Goal: Task Accomplishment & Management: Manage account settings

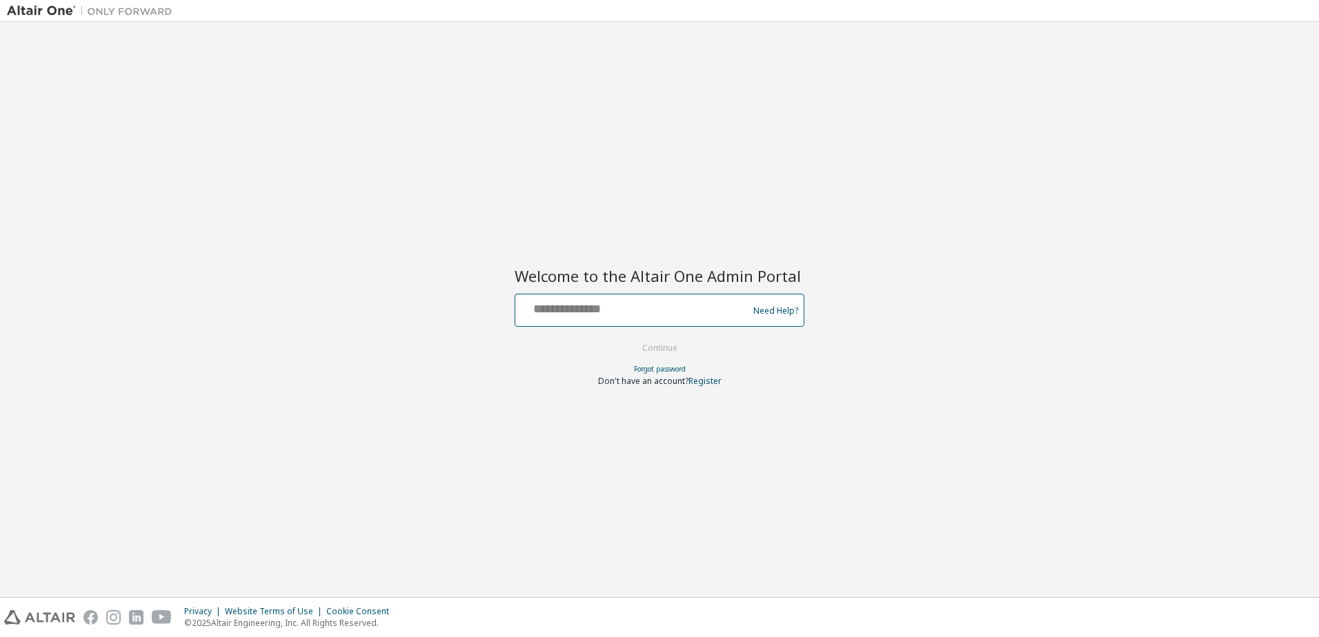
click at [692, 307] on input "text" at bounding box center [634, 307] width 226 height 20
type input "**********"
click at [666, 348] on button "Continue" at bounding box center [660, 348] width 64 height 21
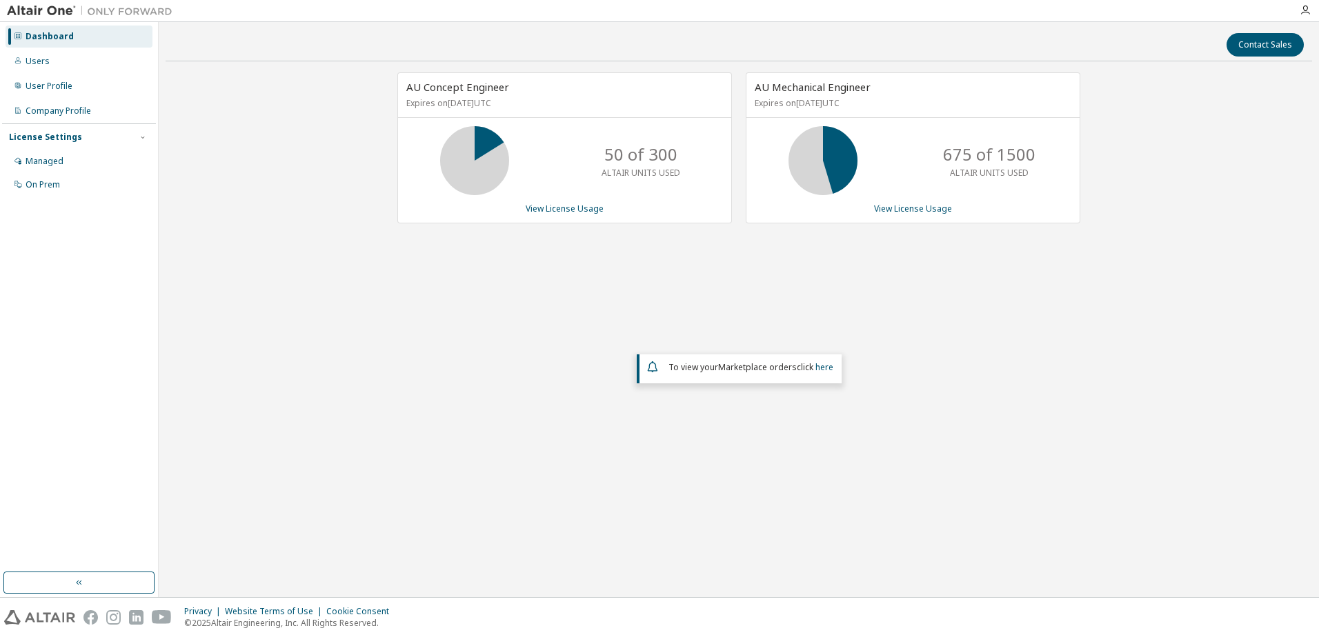
click at [1219, 353] on div "AU Concept Engineer Expires on March 31, 2026 UTC 50 of 300 ALTAIR UNITS USED V…" at bounding box center [739, 279] width 1146 height 415
click at [577, 213] on link "View License Usage" at bounding box center [565, 209] width 78 height 12
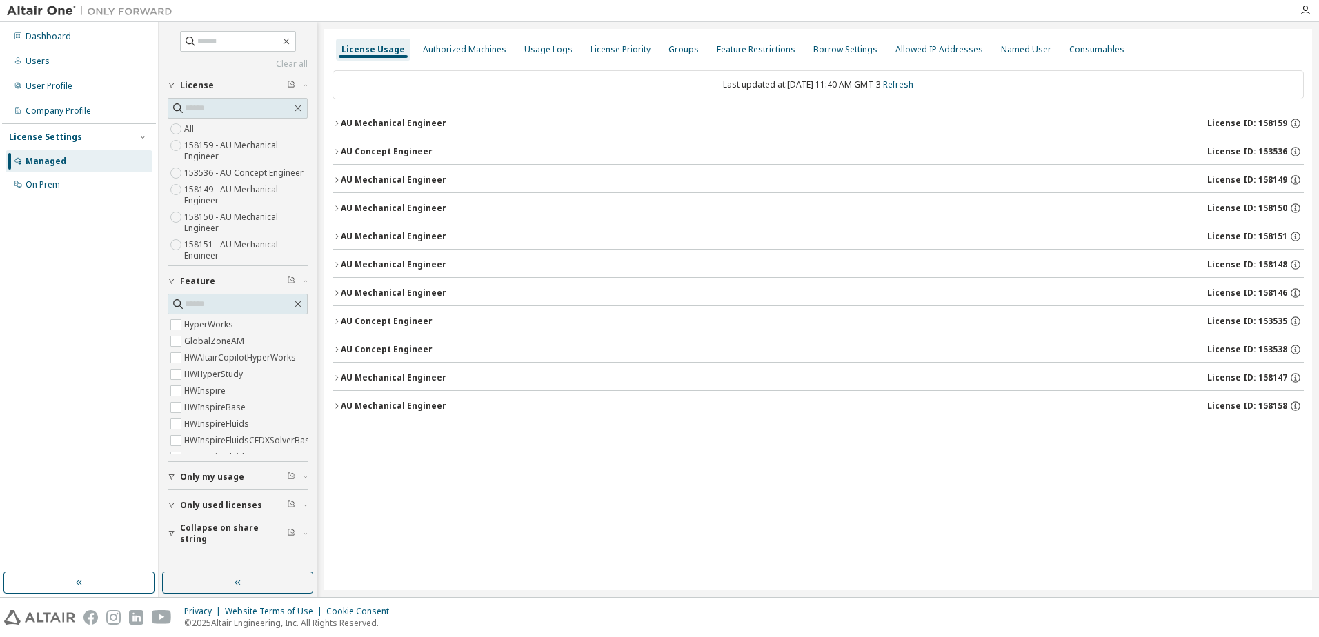
click at [339, 126] on icon "button" at bounding box center [336, 123] width 8 height 8
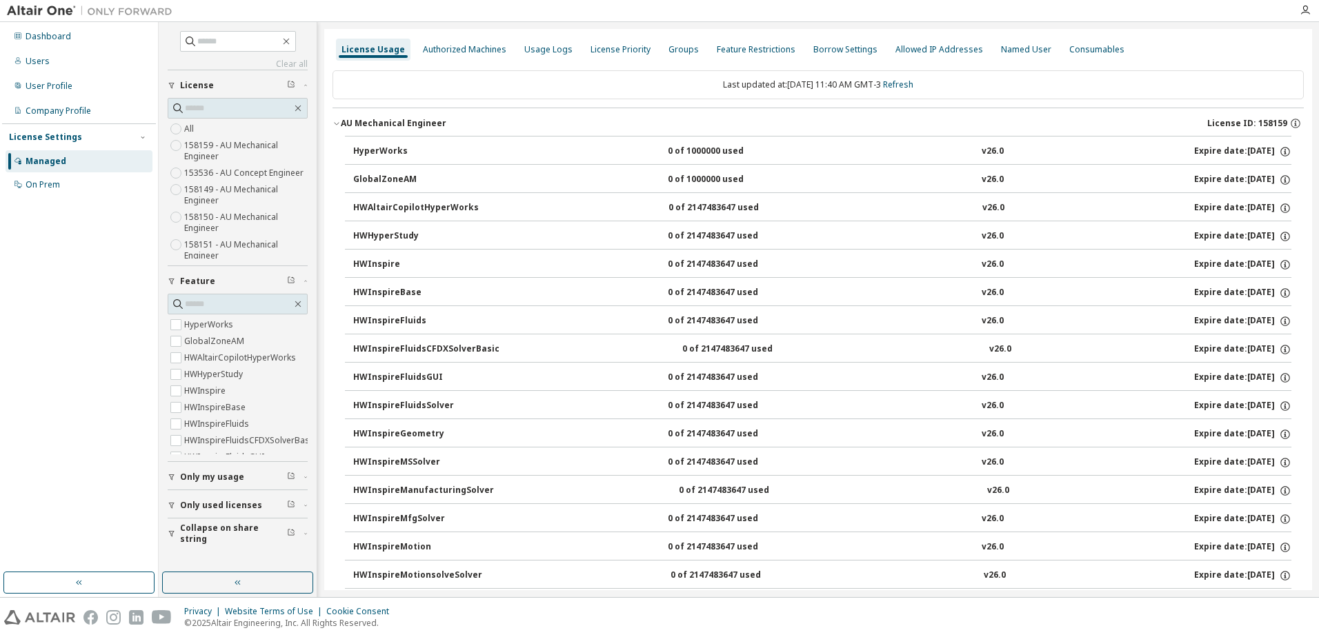
click at [339, 126] on icon "button" at bounding box center [336, 123] width 8 height 8
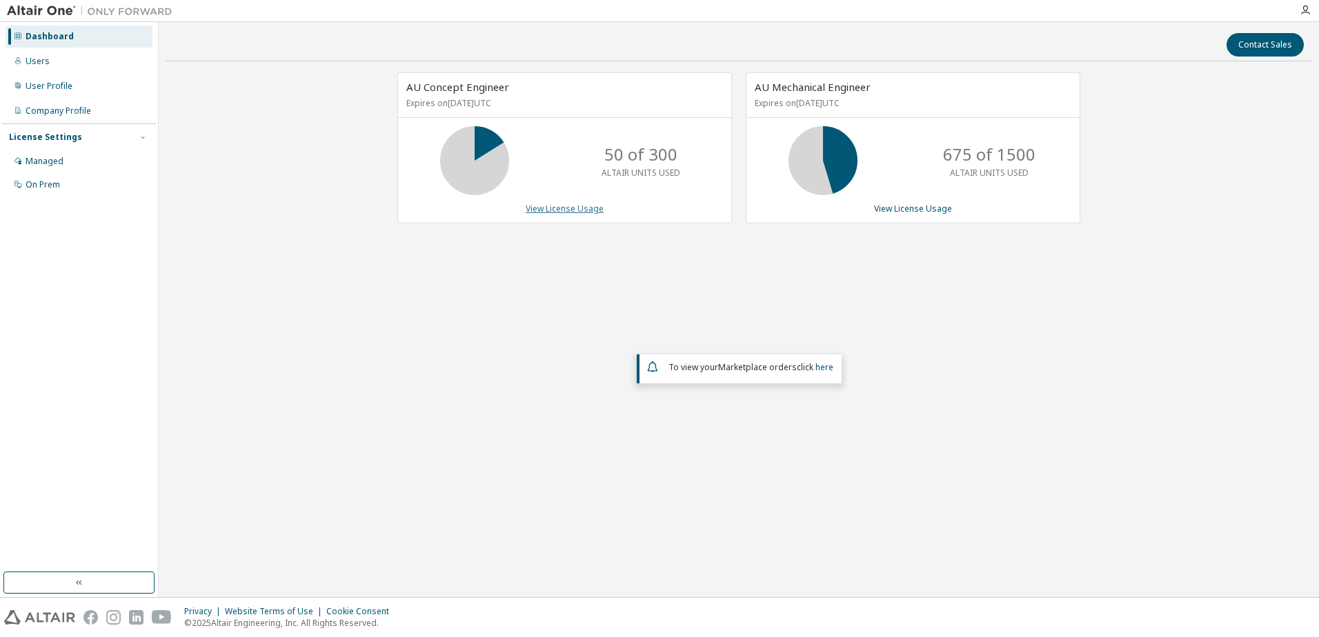
click at [579, 215] on link "View License Usage" at bounding box center [565, 209] width 78 height 12
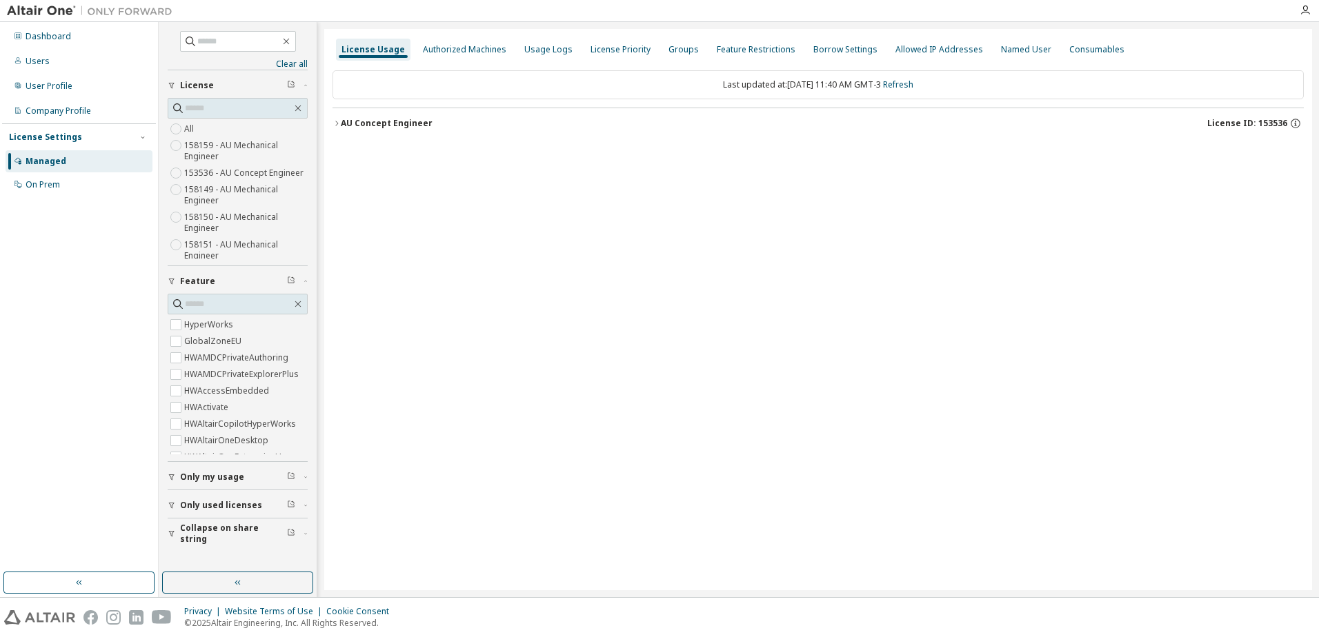
click at [335, 123] on icon "button" at bounding box center [336, 123] width 8 height 8
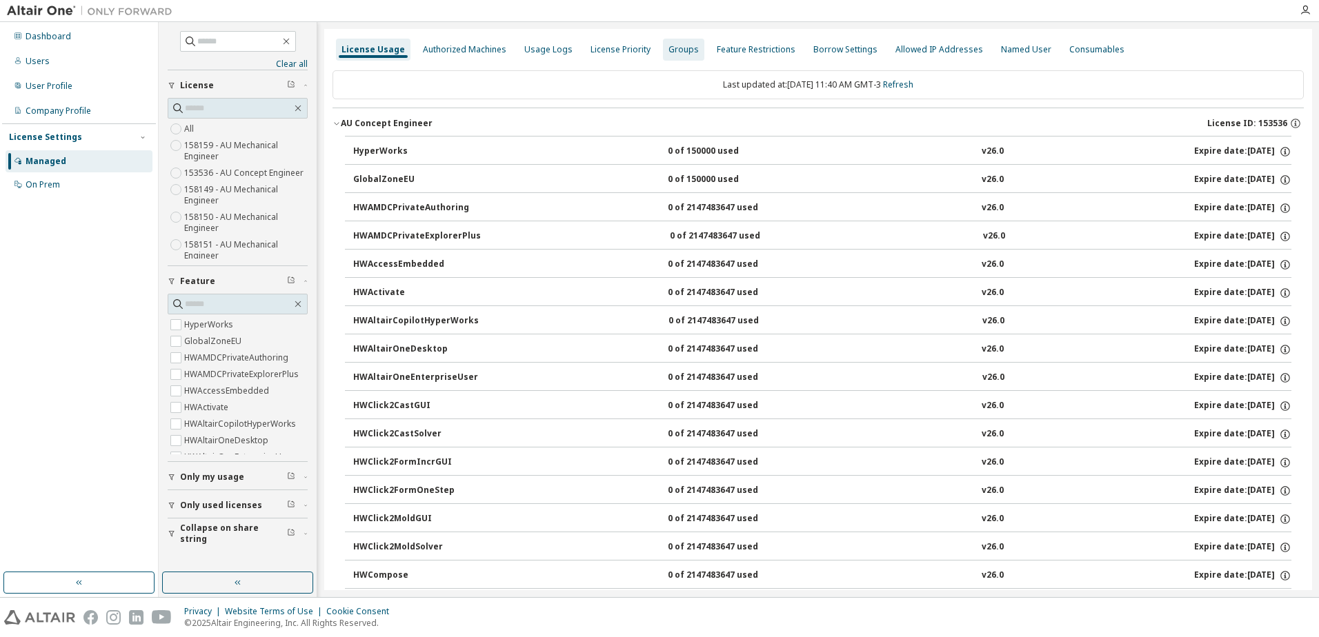
click at [679, 46] on div "Groups" at bounding box center [683, 49] width 30 height 11
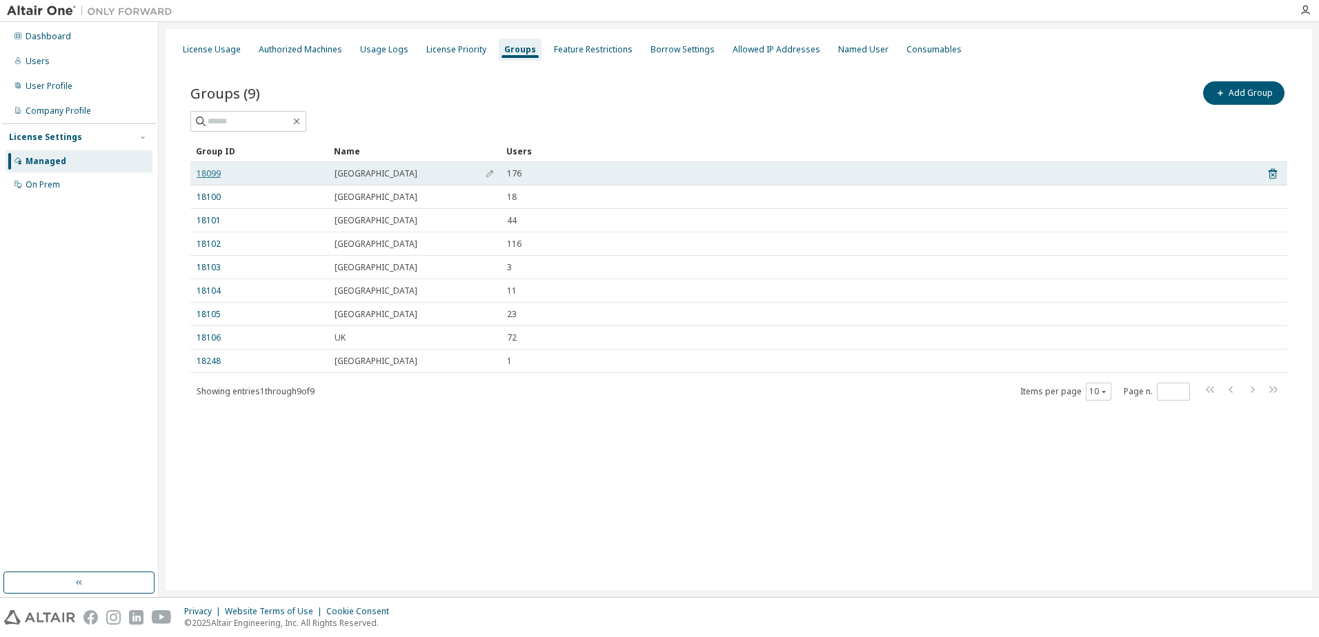
click at [213, 170] on link "18099" at bounding box center [209, 173] width 24 height 11
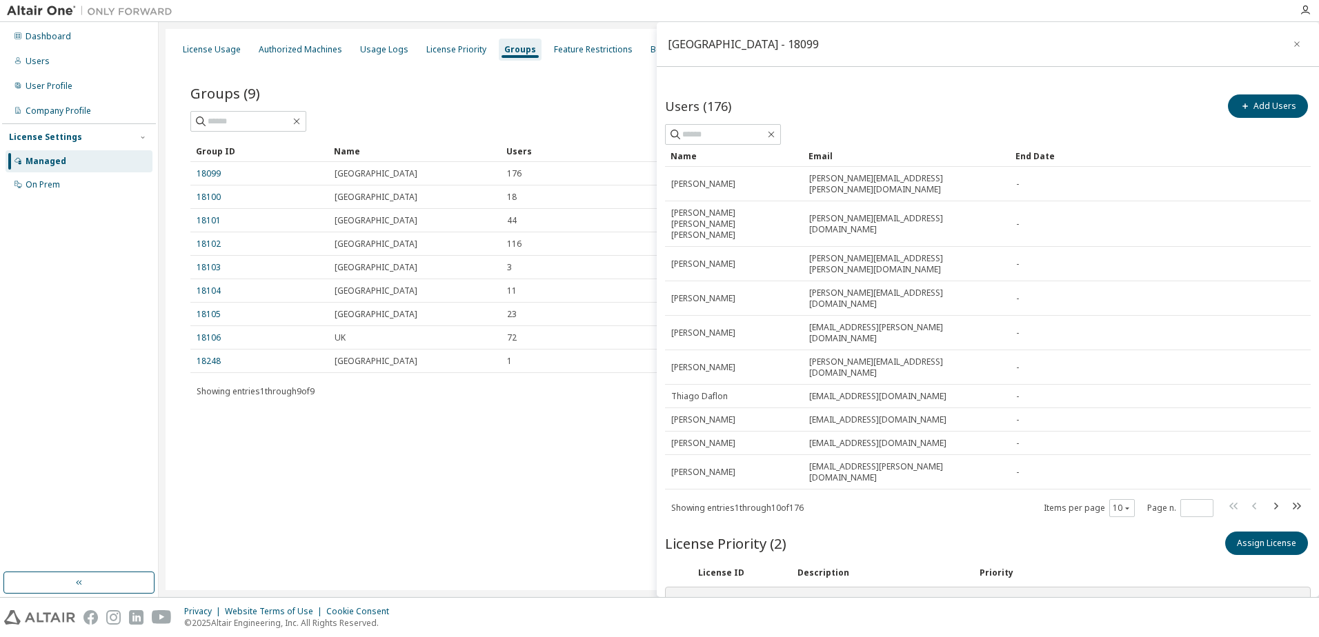
click at [675, 599] on div "⠿" at bounding box center [678, 604] width 8 height 11
click at [681, 599] on div "⠿" at bounding box center [678, 604] width 8 height 11
click at [834, 599] on div "AU Concept Engineer" at bounding box center [878, 604] width 166 height 11
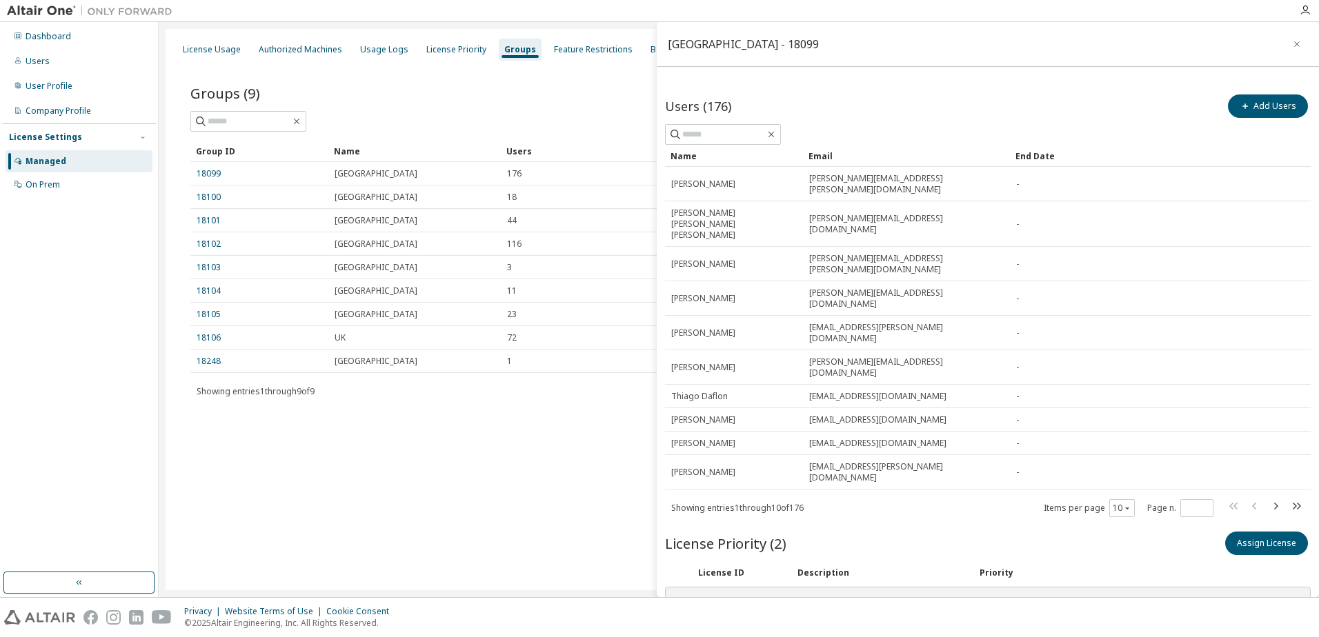
click at [834, 599] on div "AU Concept Engineer" at bounding box center [878, 604] width 166 height 11
drag, startPoint x: 834, startPoint y: 516, endPoint x: 893, endPoint y: 510, distance: 58.9
click at [893, 599] on div "AU Concept Engineer" at bounding box center [878, 604] width 166 height 11
click at [217, 49] on div "License Usage" at bounding box center [212, 49] width 58 height 11
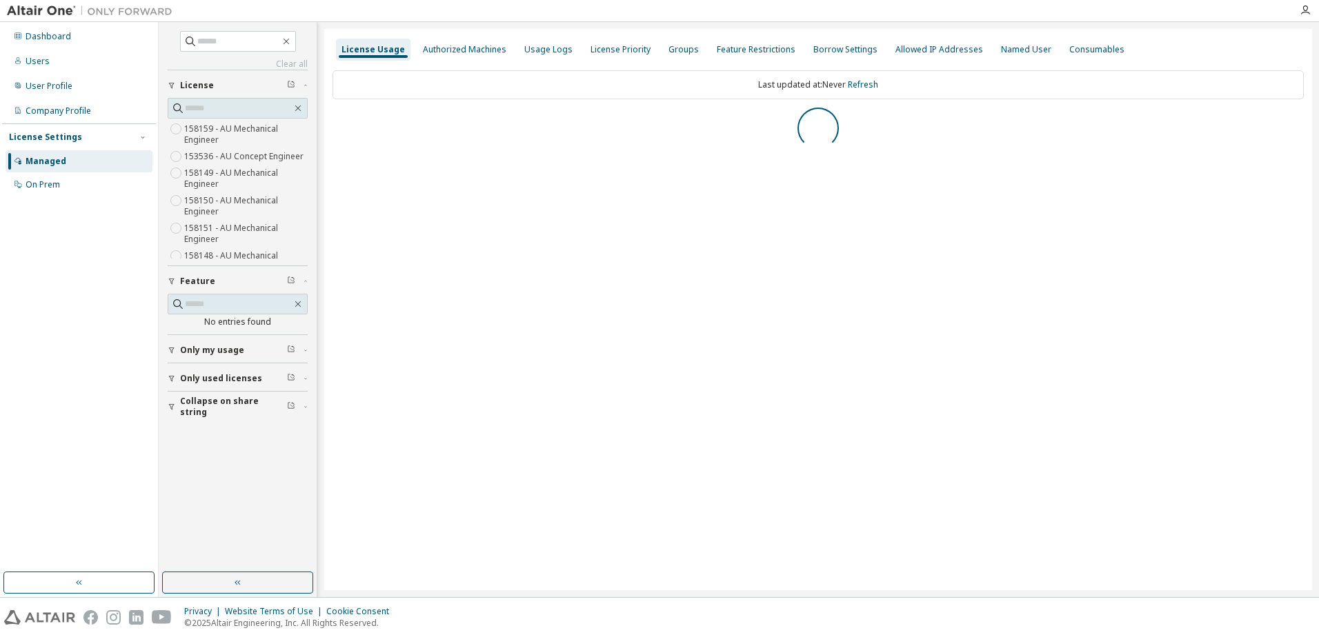
click at [217, 161] on label "153536 - AU Concept Engineer" at bounding box center [245, 156] width 122 height 17
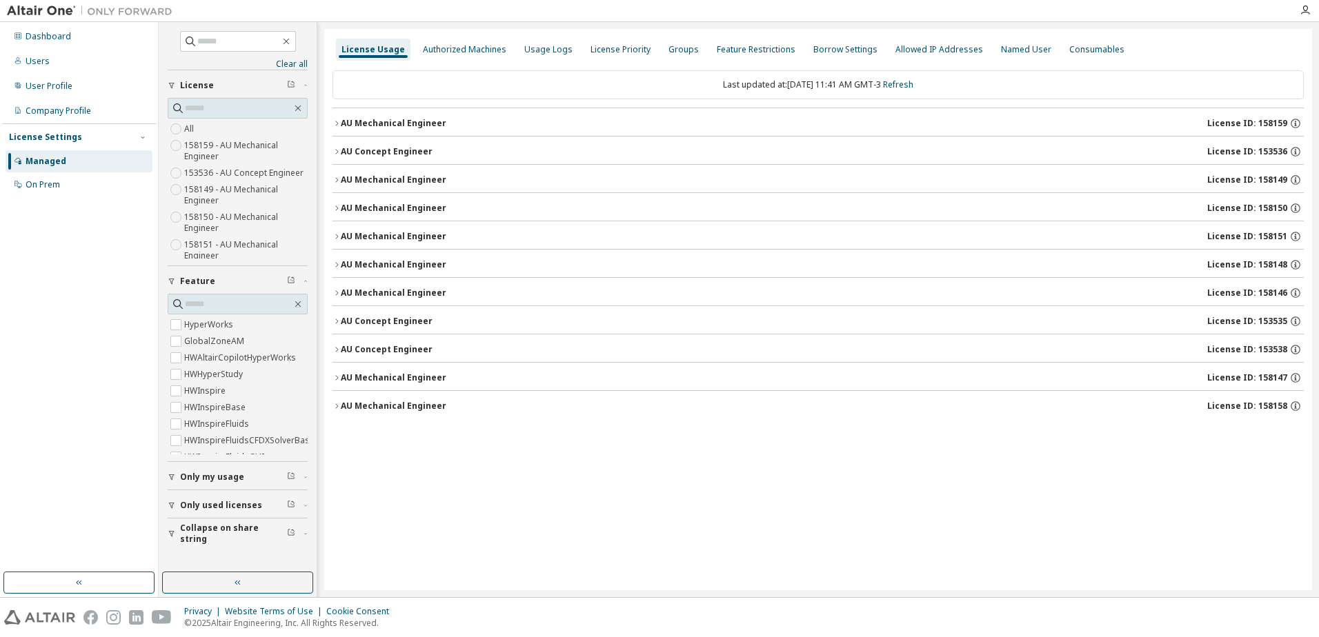
click at [335, 150] on icon "button" at bounding box center [336, 152] width 8 height 8
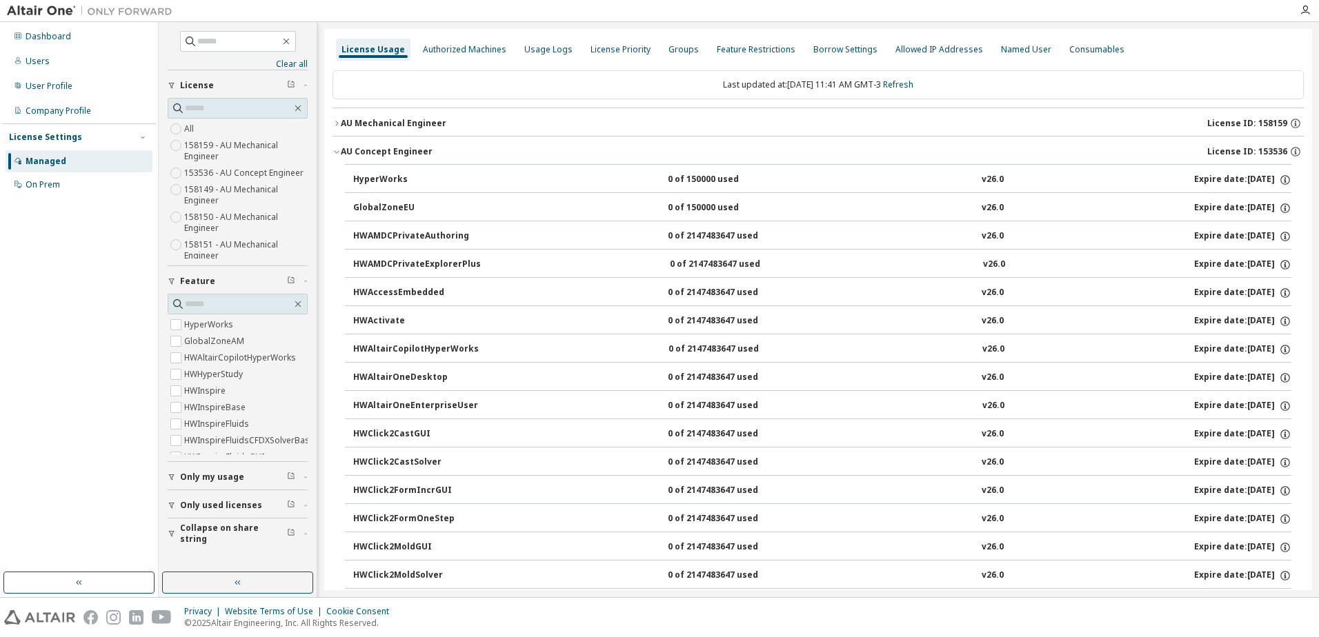
click at [335, 150] on icon "button" at bounding box center [336, 152] width 8 height 8
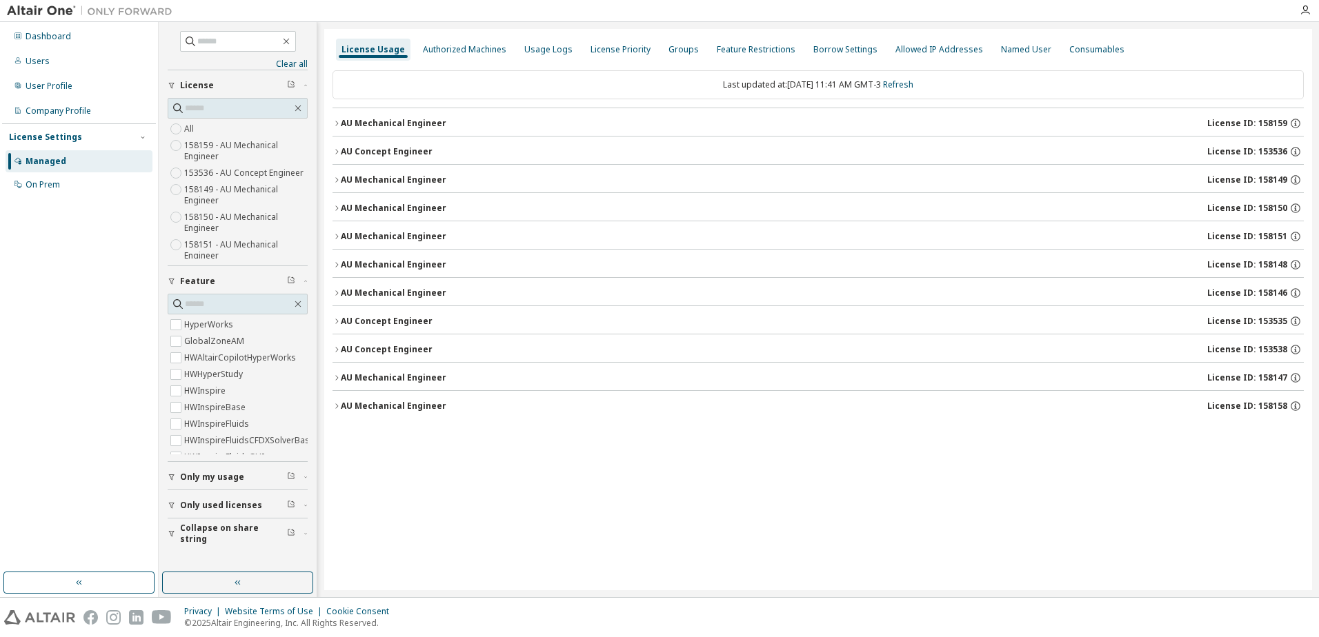
click at [332, 124] on icon "button" at bounding box center [336, 123] width 8 height 8
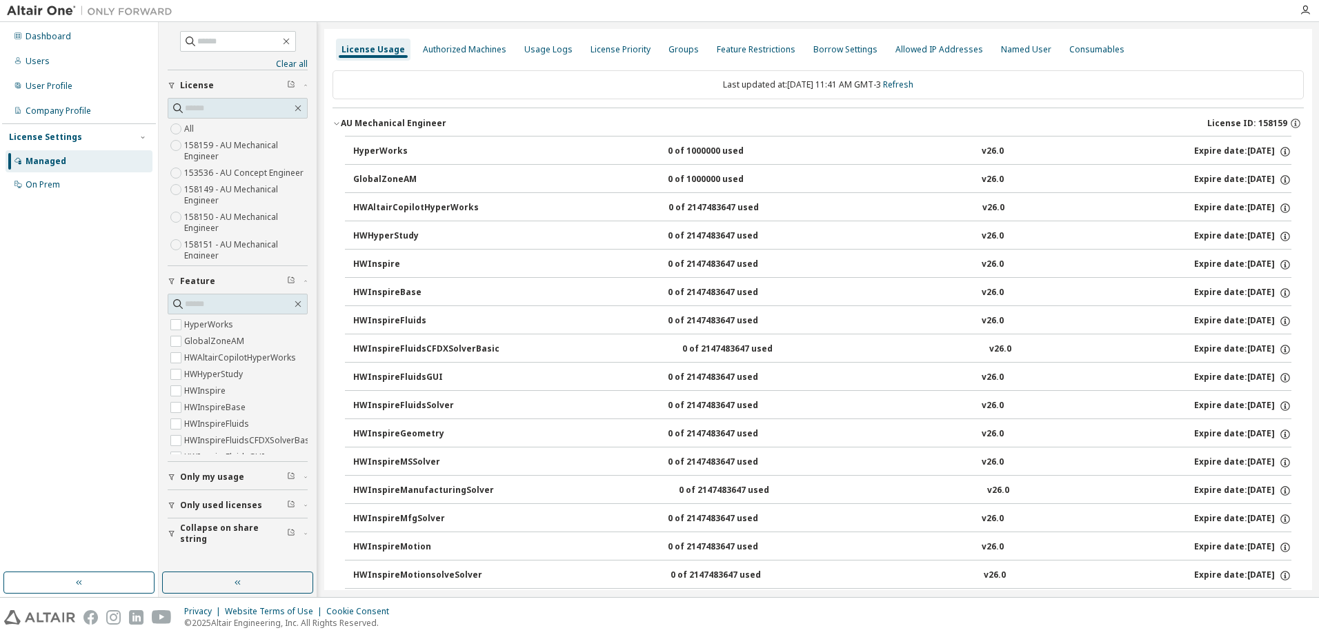
click at [332, 124] on icon "button" at bounding box center [336, 123] width 8 height 8
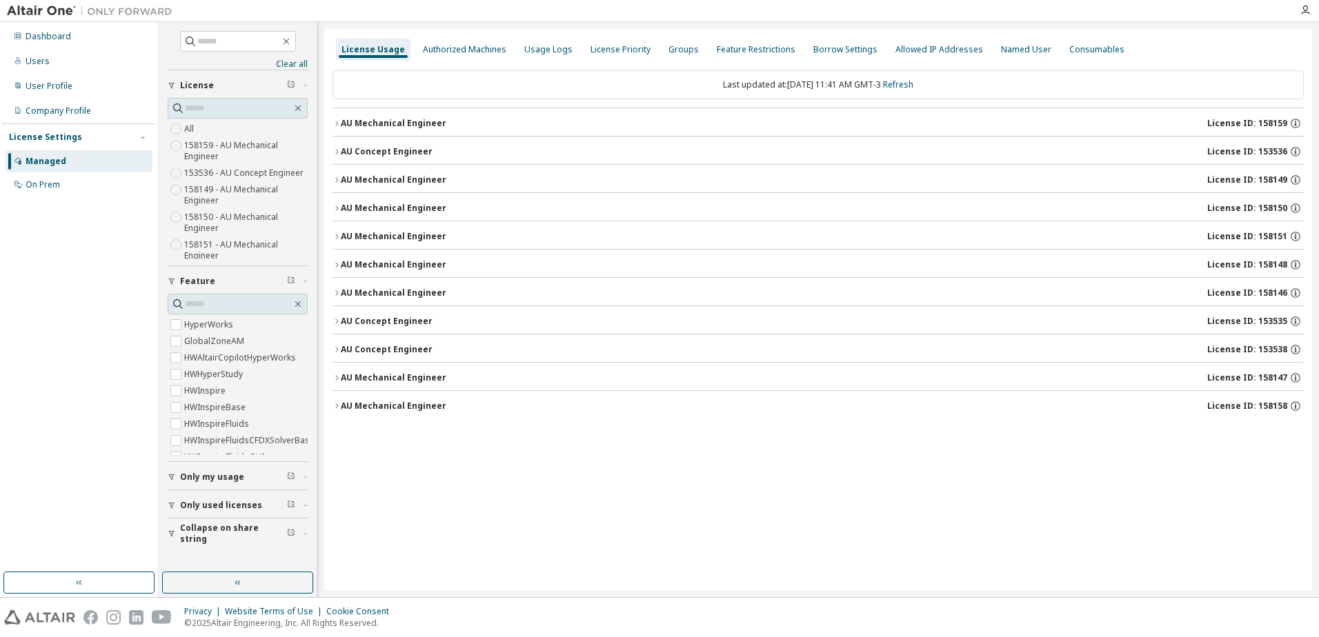
click at [329, 125] on div "License Usage Authorized Machines Usage Logs License Priority Groups Feature Re…" at bounding box center [818, 309] width 988 height 561
click at [333, 124] on icon "button" at bounding box center [336, 123] width 8 height 8
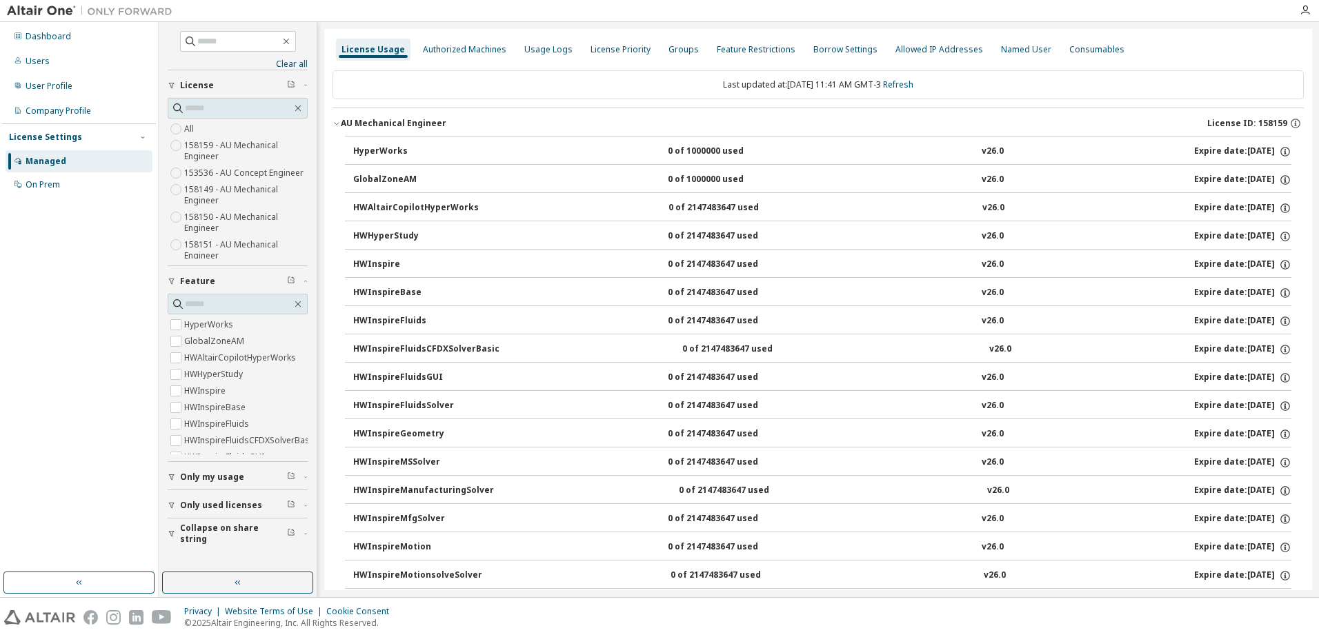
click at [961, 151] on div "HyperWorks 0 of 1000000 used v26.0 Expire date: 2026-03-31" at bounding box center [822, 152] width 938 height 12
click at [732, 50] on div "Feature Restrictions" at bounding box center [756, 49] width 79 height 11
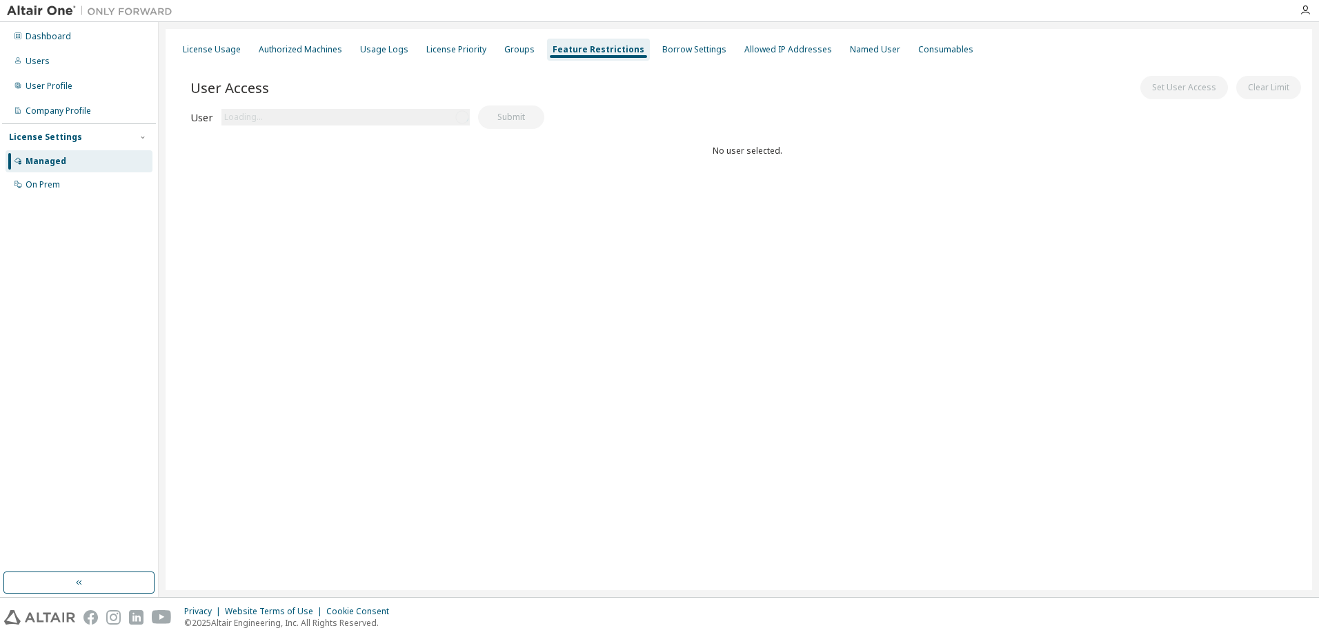
click at [359, 89] on div "User Access Set User Access Clear Limit" at bounding box center [746, 87] width 1113 height 29
click at [255, 114] on div "Loading..." at bounding box center [243, 117] width 39 height 11
click at [242, 95] on span "User Access" at bounding box center [229, 87] width 79 height 19
click at [510, 88] on div "User Access Set User Access Clear Limit" at bounding box center [746, 87] width 1113 height 29
click at [568, 74] on div "User Access Set User Access Clear Limit" at bounding box center [746, 87] width 1113 height 29
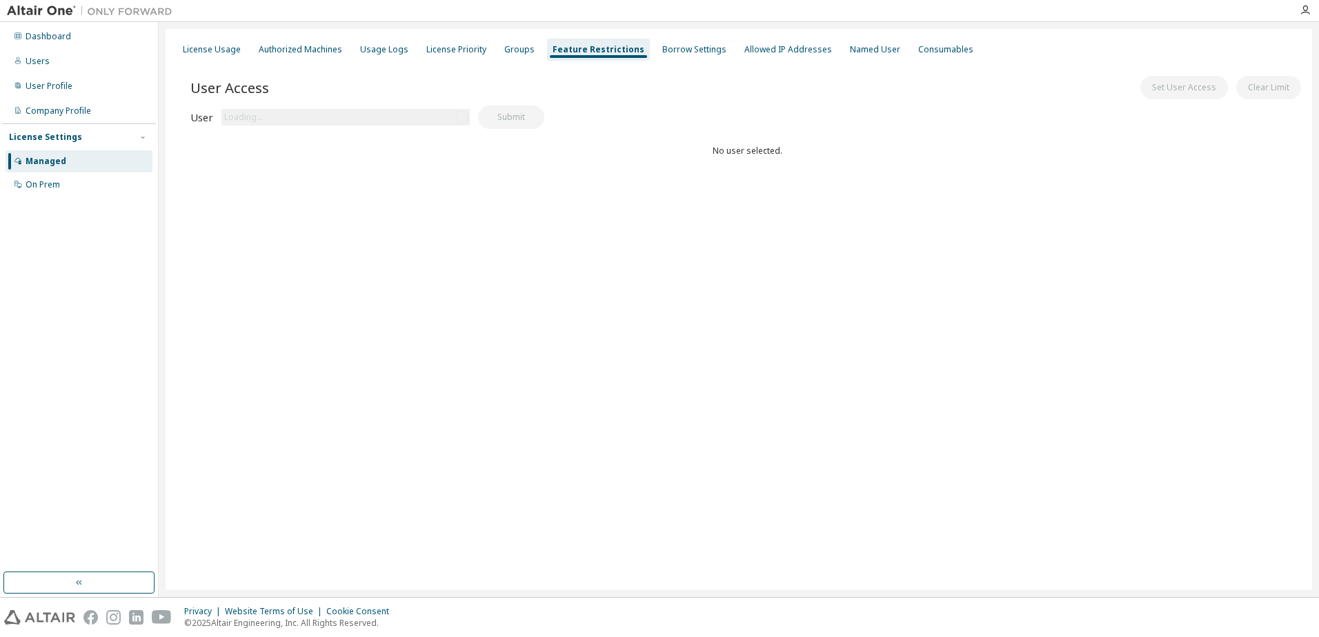
click at [715, 95] on div "User Access Set User Access Clear Limit" at bounding box center [746, 87] width 1113 height 29
click at [515, 48] on div "Groups" at bounding box center [519, 49] width 30 height 11
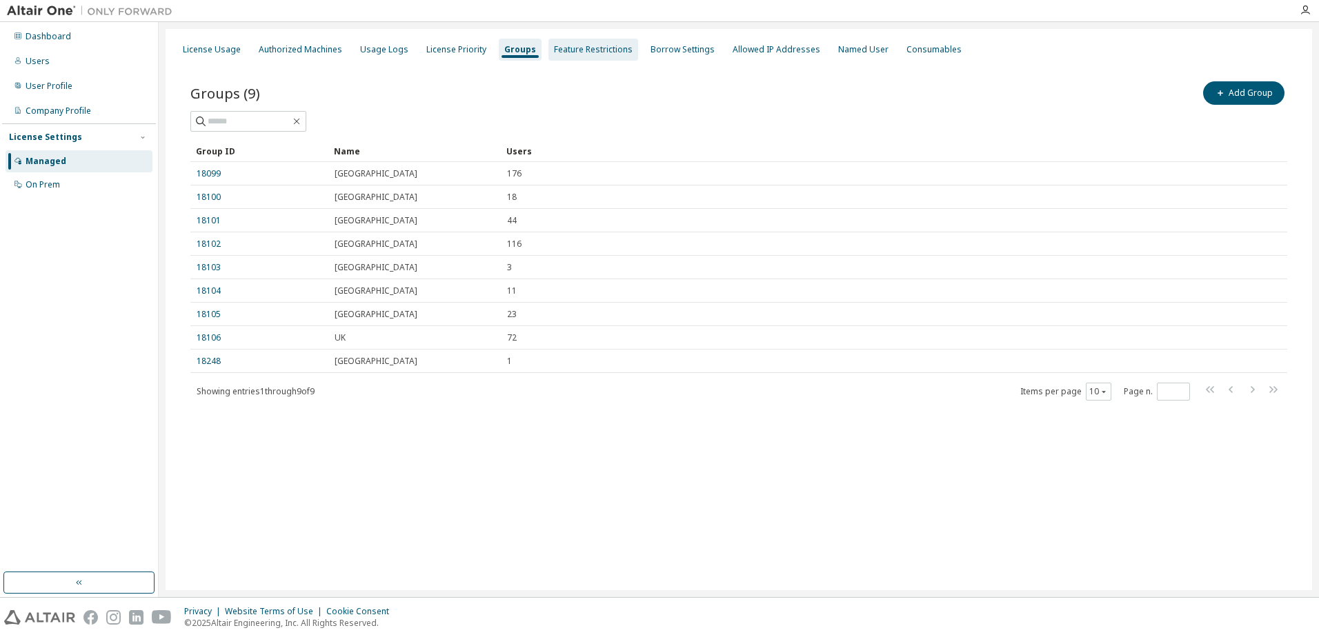
click at [566, 49] on div "Feature Restrictions" at bounding box center [593, 49] width 79 height 11
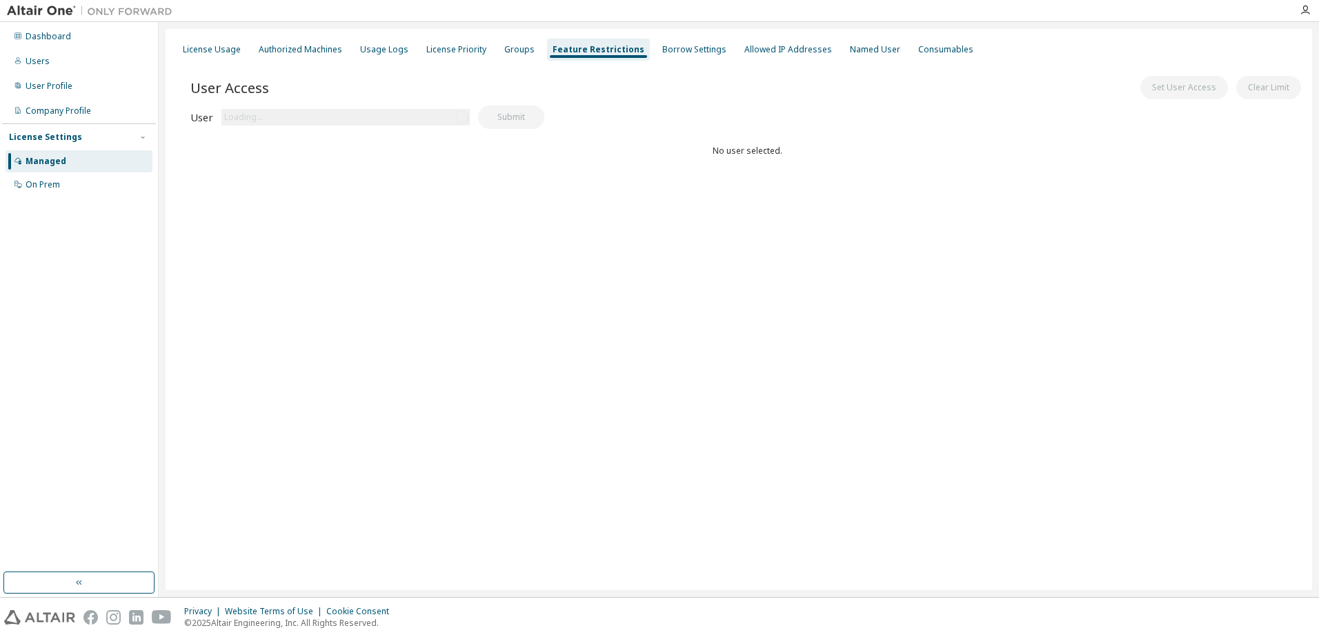
click at [269, 114] on div "Loading..." at bounding box center [345, 117] width 248 height 17
click at [508, 52] on div "Groups" at bounding box center [519, 49] width 30 height 11
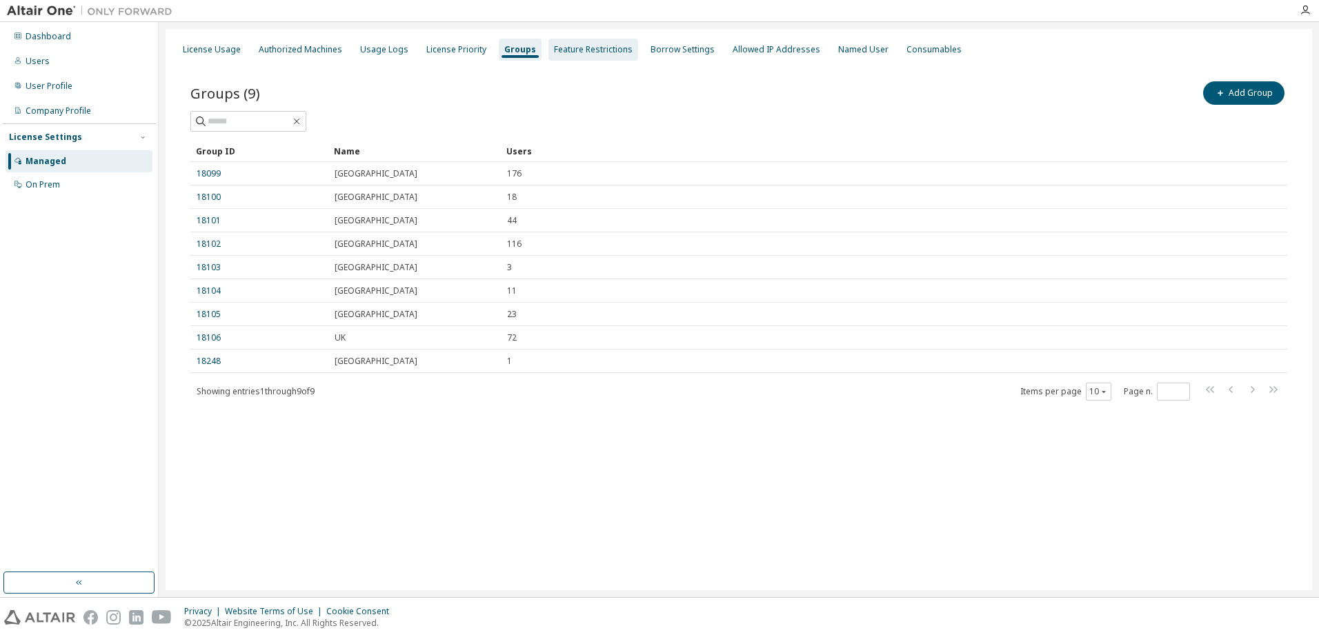
click at [587, 50] on div "Feature Restrictions" at bounding box center [593, 49] width 79 height 11
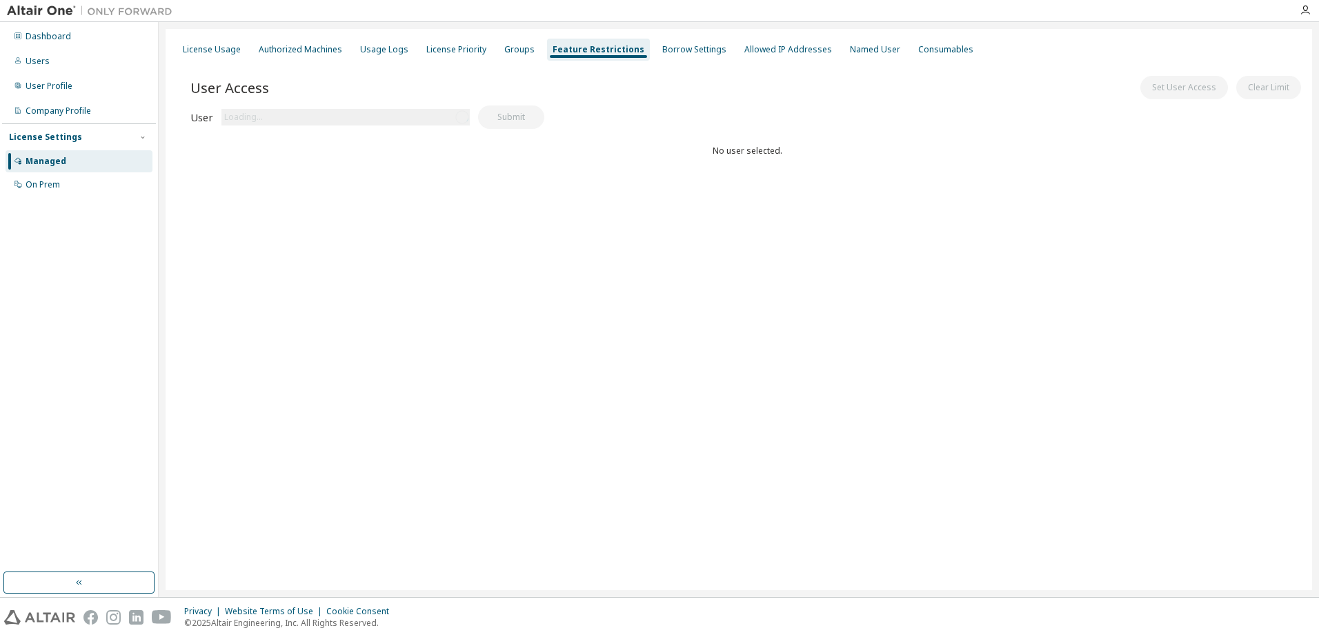
click at [730, 92] on div "User Access Set User Access Clear Limit" at bounding box center [746, 87] width 1113 height 29
click at [735, 156] on div "No user selected." at bounding box center [746, 151] width 1113 height 11
drag, startPoint x: 524, startPoint y: 261, endPoint x: 410, endPoint y: 277, distance: 114.9
click at [508, 264] on div "License Usage Authorized Machines Usage Logs License Priority Groups Feature Re…" at bounding box center [739, 309] width 1146 height 561
drag, startPoint x: 410, startPoint y: 277, endPoint x: 400, endPoint y: 279, distance: 9.9
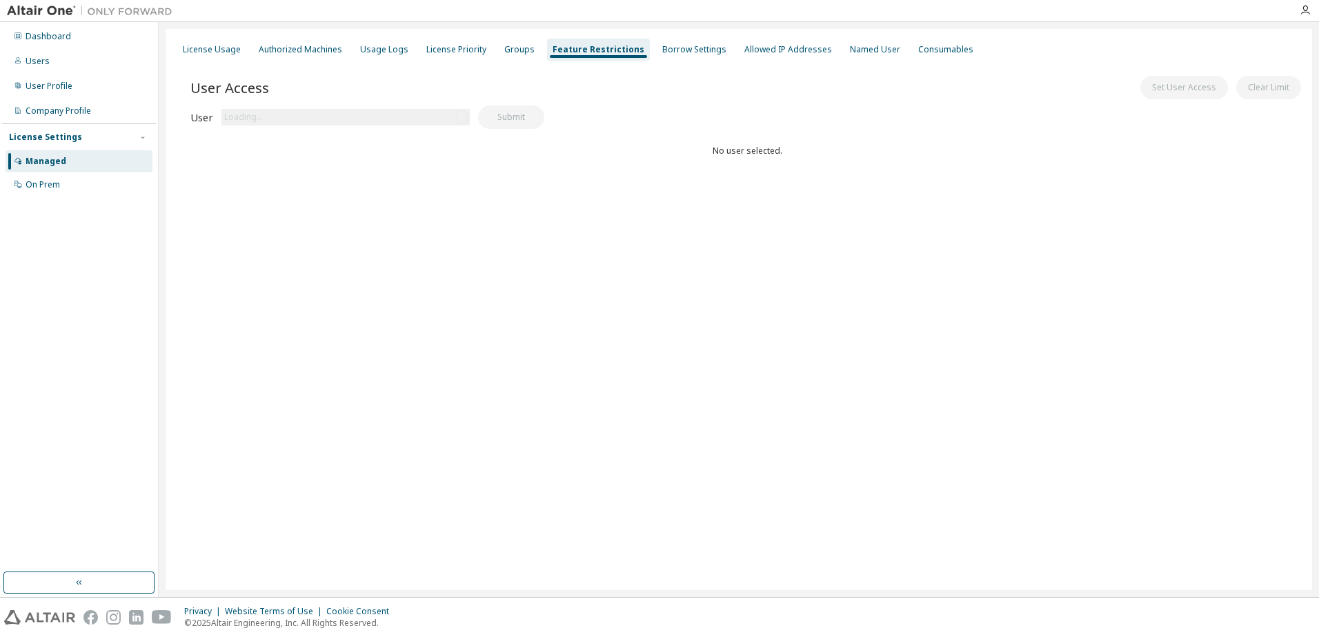
click at [409, 277] on div "License Usage Authorized Machines Usage Logs License Priority Groups Feature Re…" at bounding box center [739, 309] width 1146 height 561
drag, startPoint x: 400, startPoint y: 279, endPoint x: 399, endPoint y: 261, distance: 17.3
click at [399, 270] on div "License Usage Authorized Machines Usage Logs License Priority Groups Feature Re…" at bounding box center [739, 309] width 1146 height 561
click at [322, 120] on div "Loading..." at bounding box center [345, 117] width 248 height 17
drag, startPoint x: 304, startPoint y: 121, endPoint x: 263, endPoint y: 121, distance: 40.7
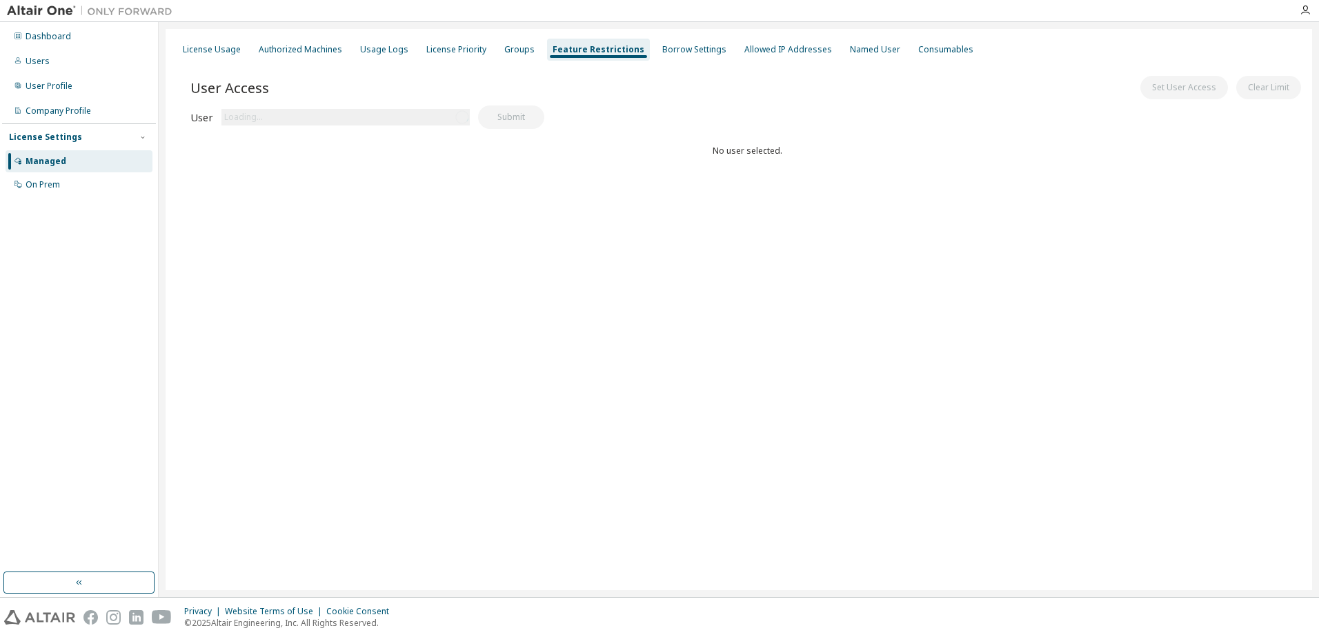
click at [302, 121] on div "Loading..." at bounding box center [345, 117] width 248 height 17
click at [208, 117] on label "User" at bounding box center [201, 117] width 23 height 11
click at [220, 91] on span "User Access" at bounding box center [229, 87] width 79 height 19
click at [850, 52] on div "Named User" at bounding box center [875, 49] width 50 height 11
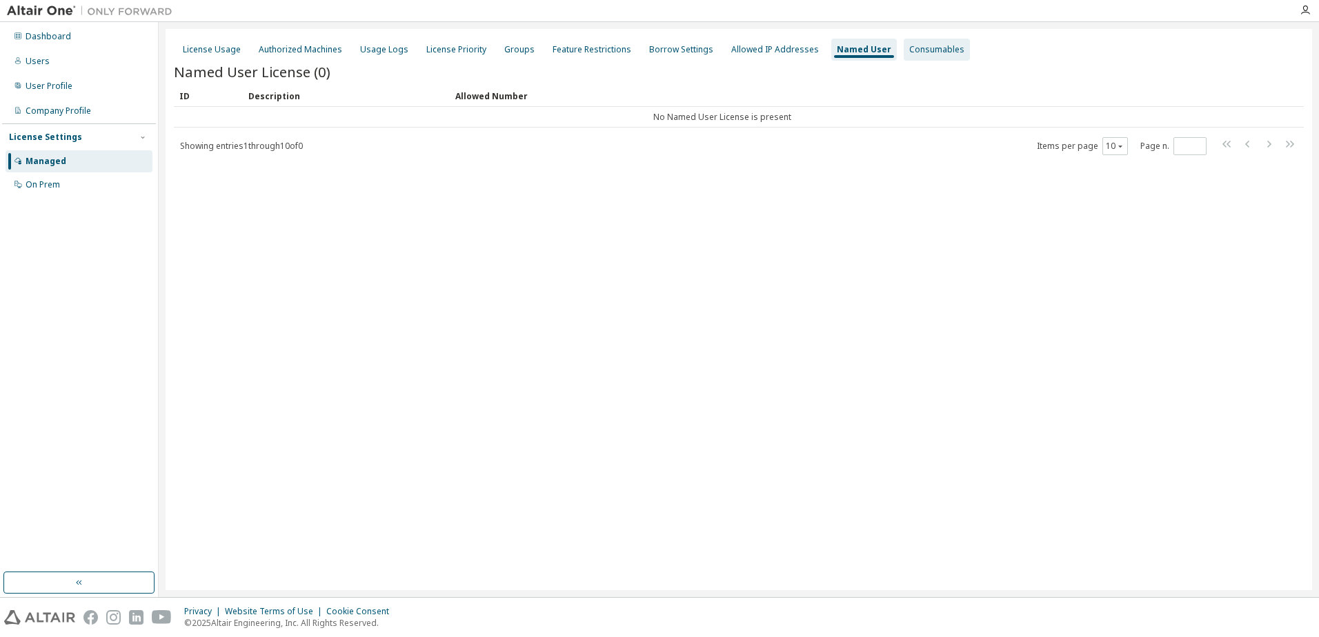
click at [915, 54] on div "Consumables" at bounding box center [936, 49] width 55 height 11
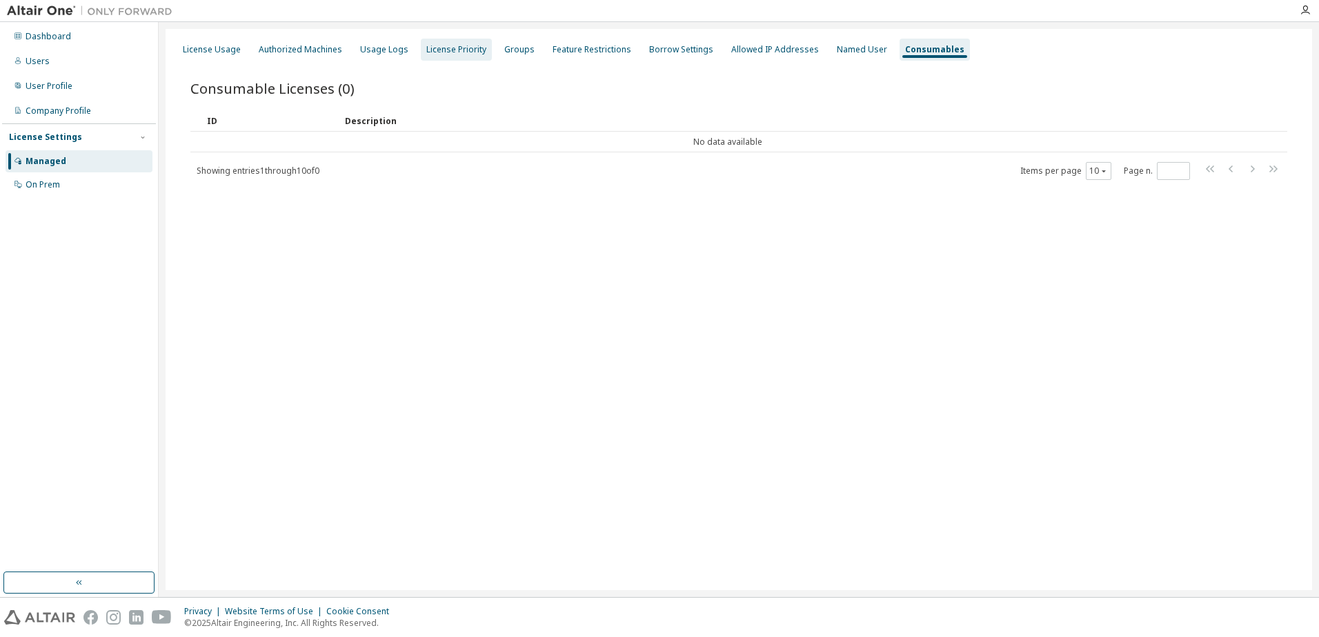
click at [446, 52] on div "License Priority" at bounding box center [456, 49] width 60 height 11
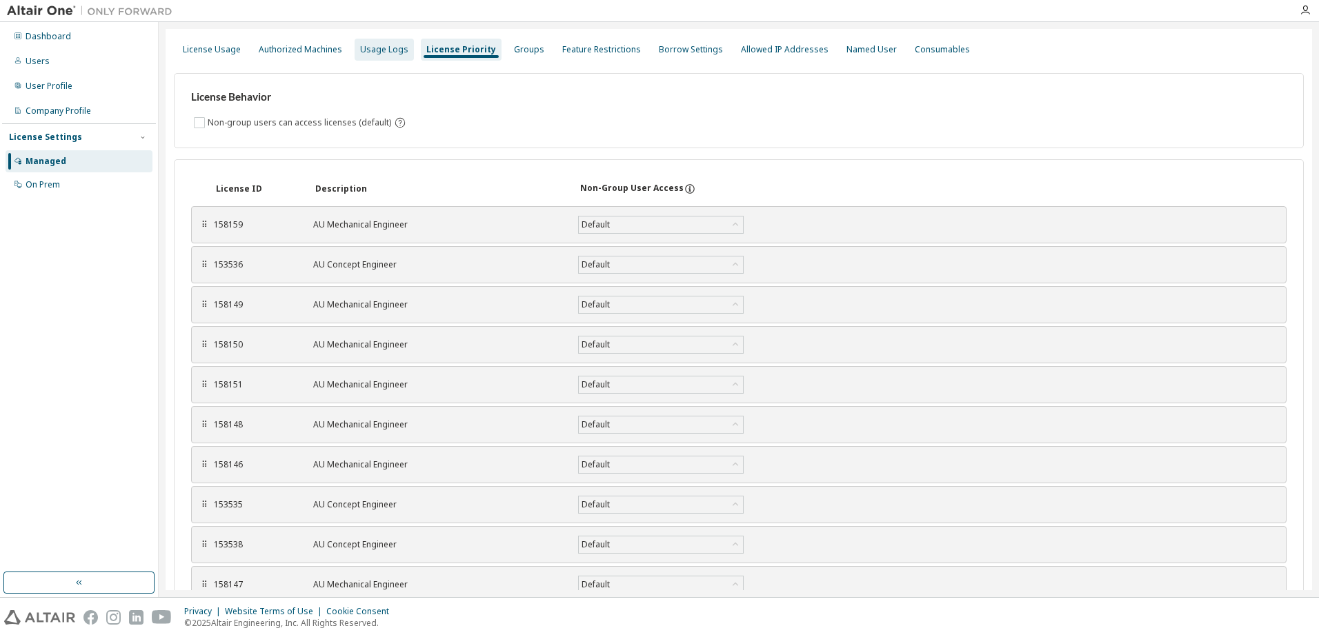
click at [379, 54] on div "Usage Logs" at bounding box center [384, 49] width 48 height 11
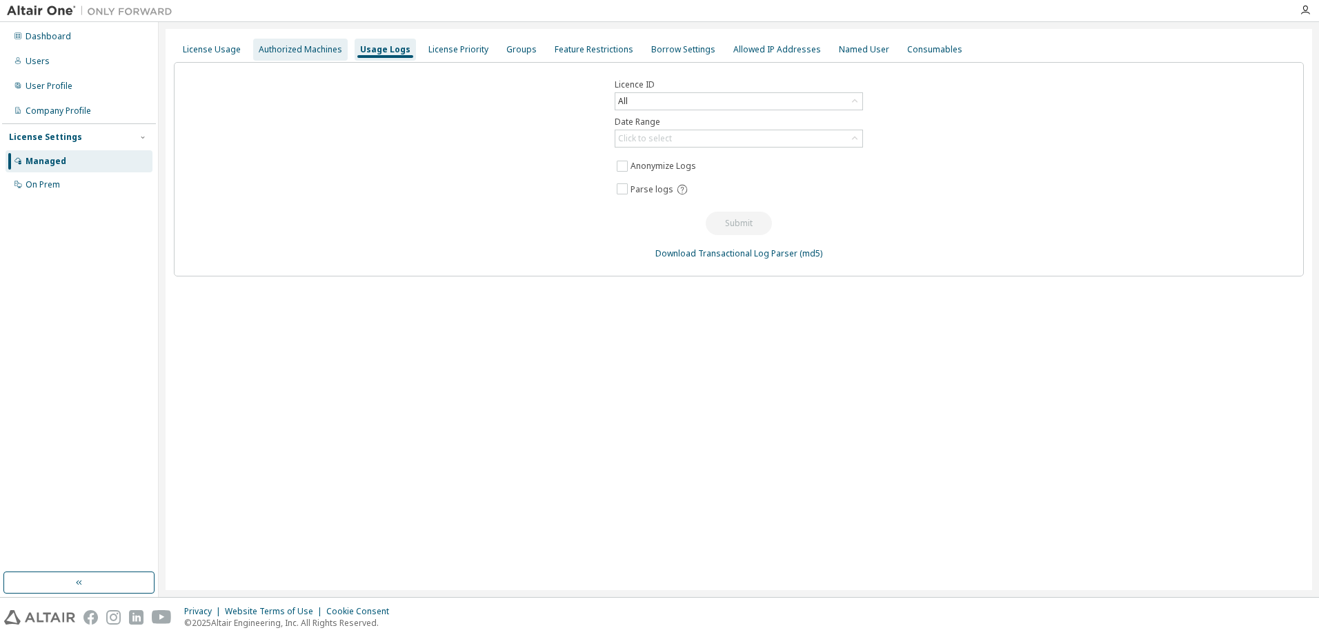
click at [314, 52] on div "Authorized Machines" at bounding box center [300, 49] width 83 height 11
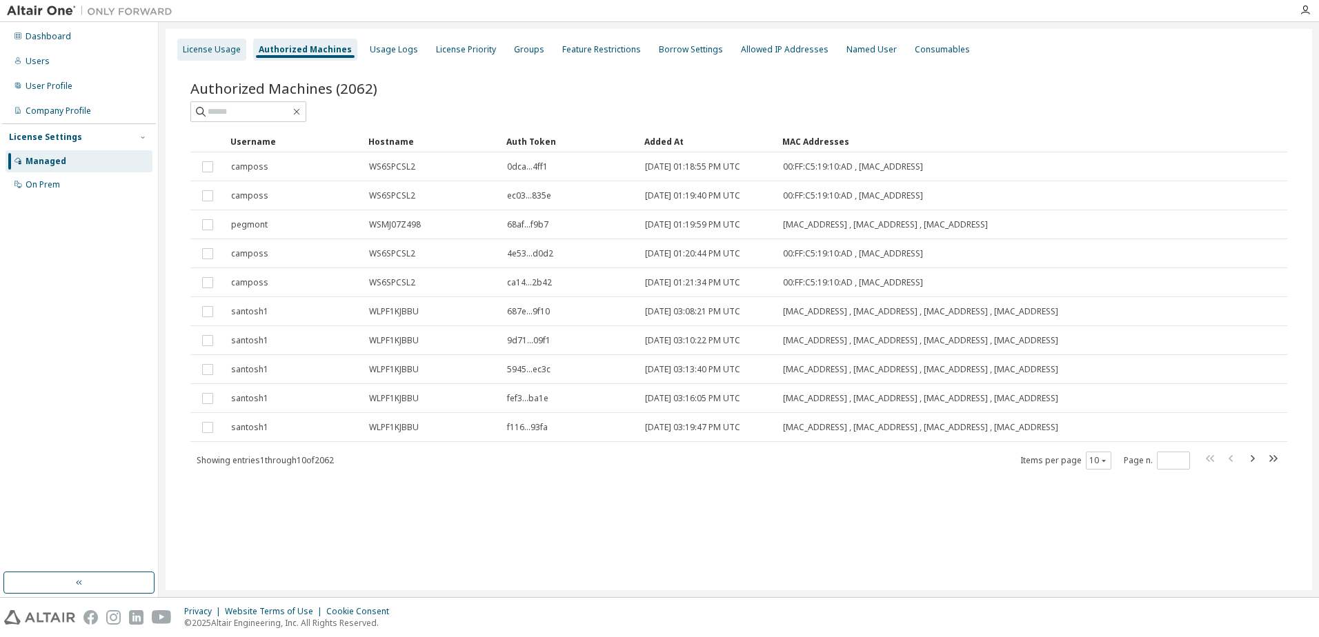
click at [221, 48] on div "License Usage" at bounding box center [212, 49] width 58 height 11
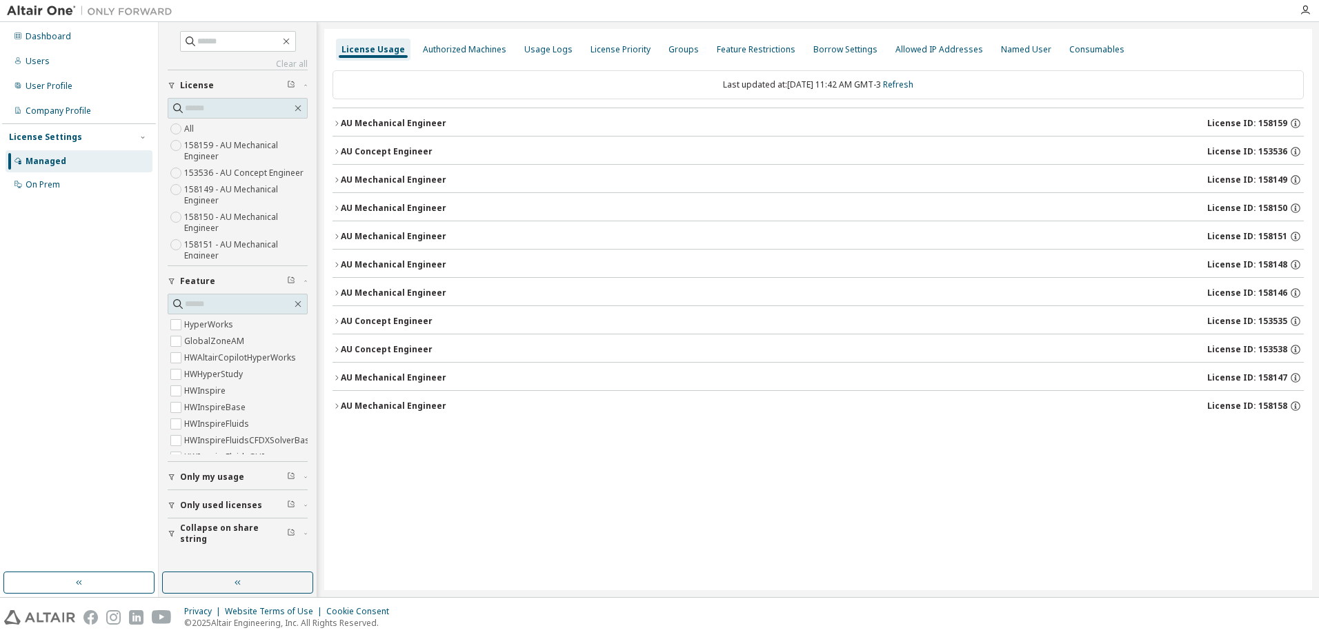
click at [170, 484] on button "Only my usage" at bounding box center [238, 477] width 140 height 30
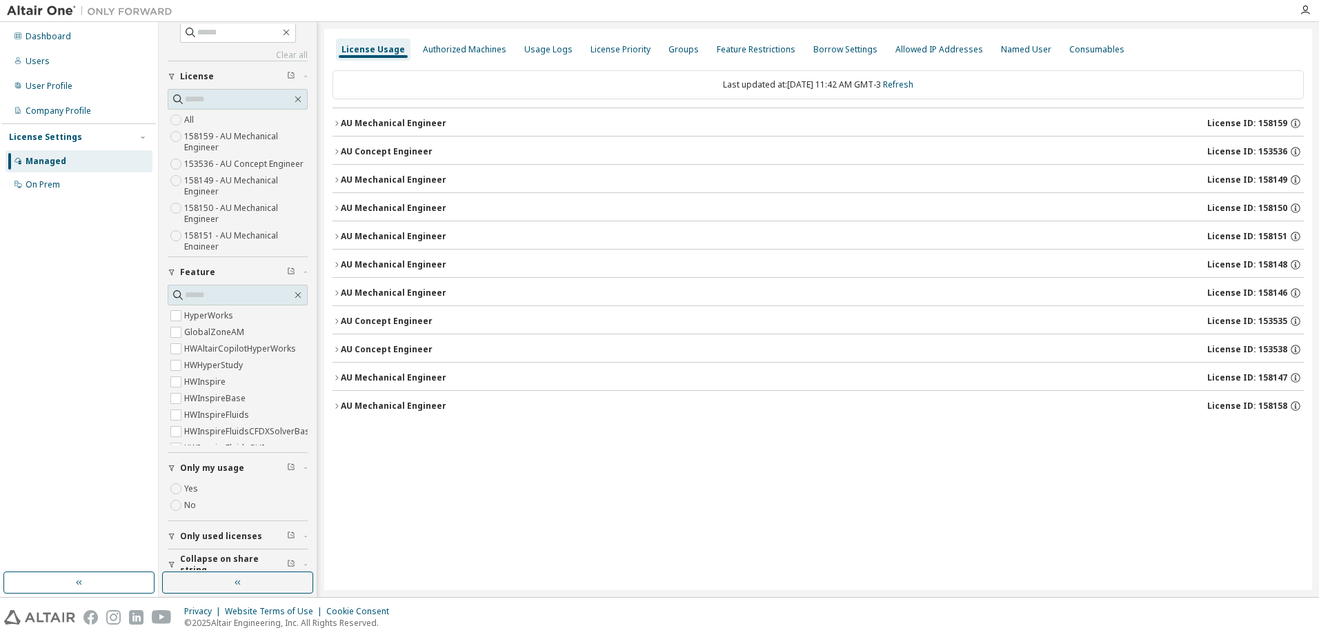
scroll to position [23, 0]
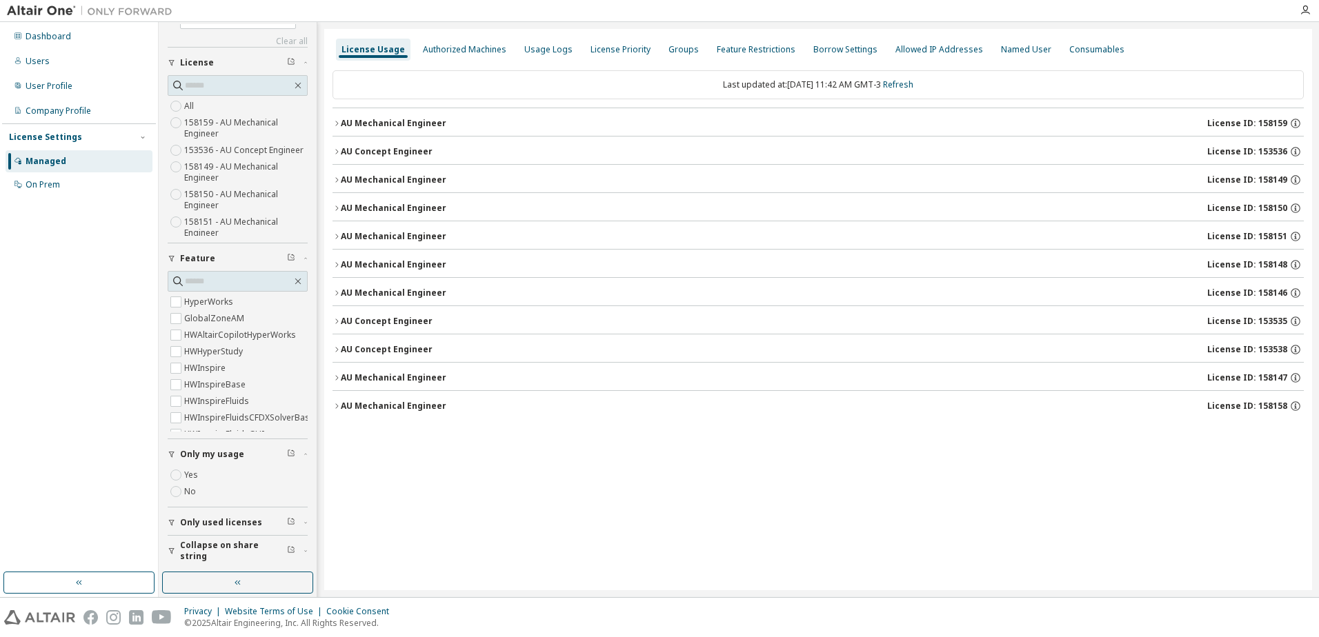
click at [206, 522] on span "Only used licenses" at bounding box center [221, 522] width 82 height 11
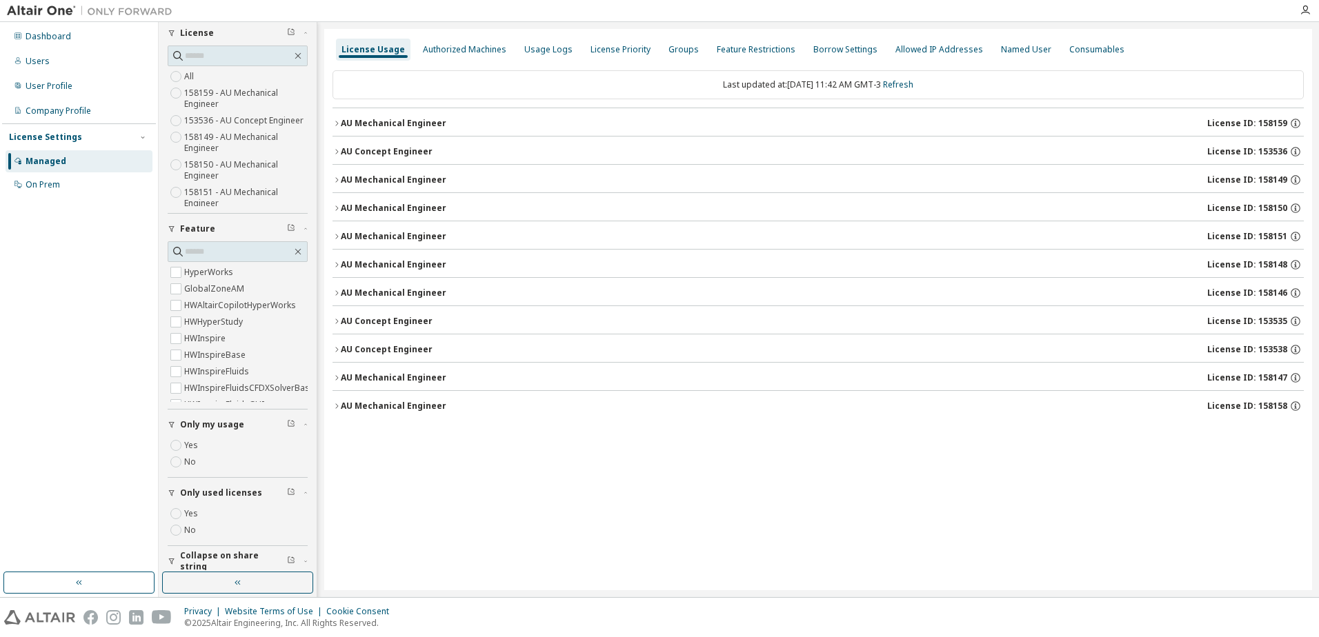
scroll to position [63, 0]
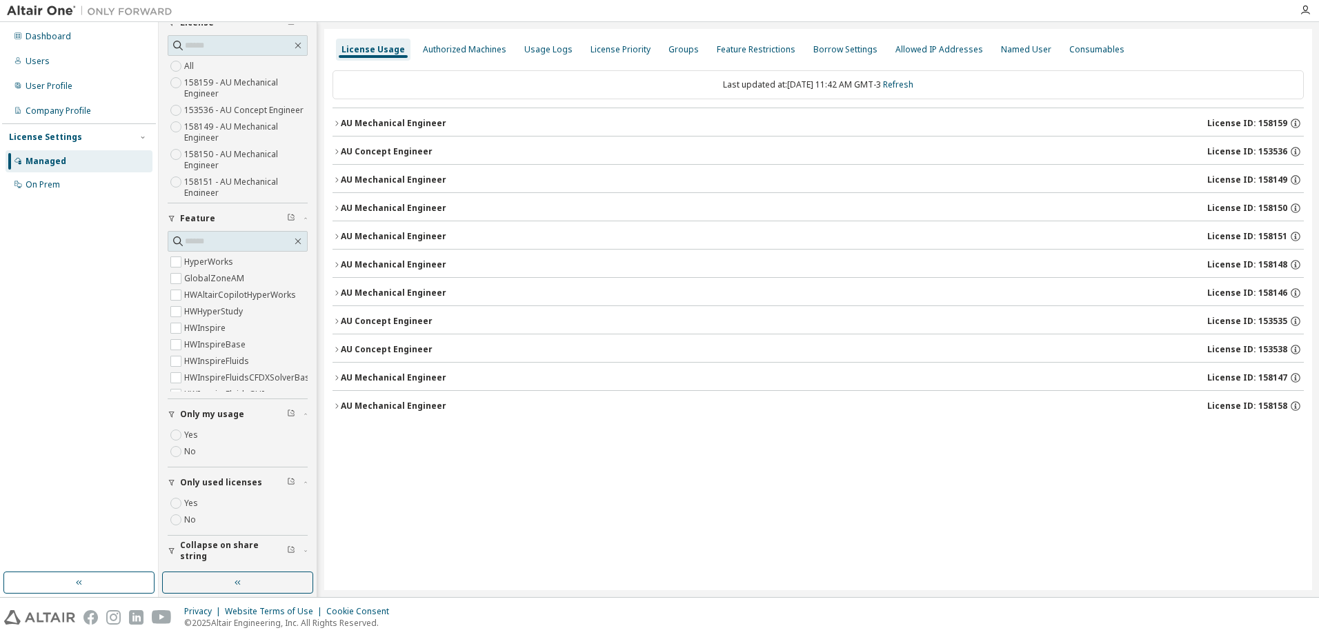
click at [210, 549] on span "Collapse on share string" at bounding box center [233, 551] width 107 height 22
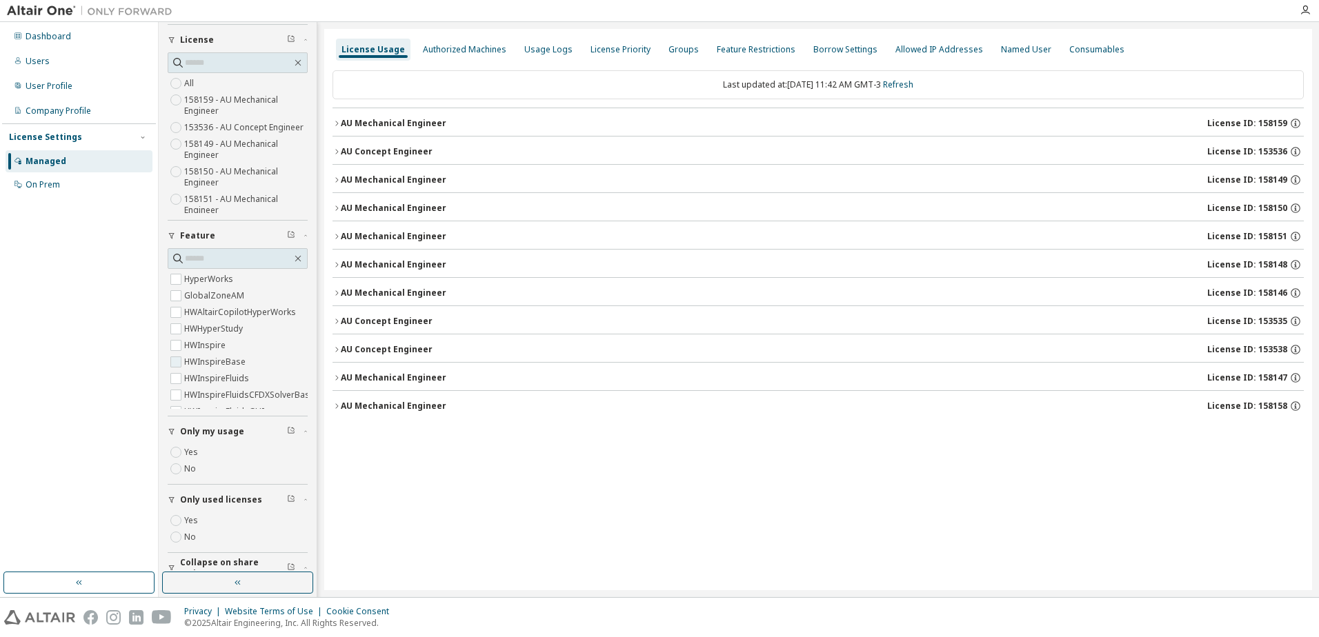
scroll to position [0, 0]
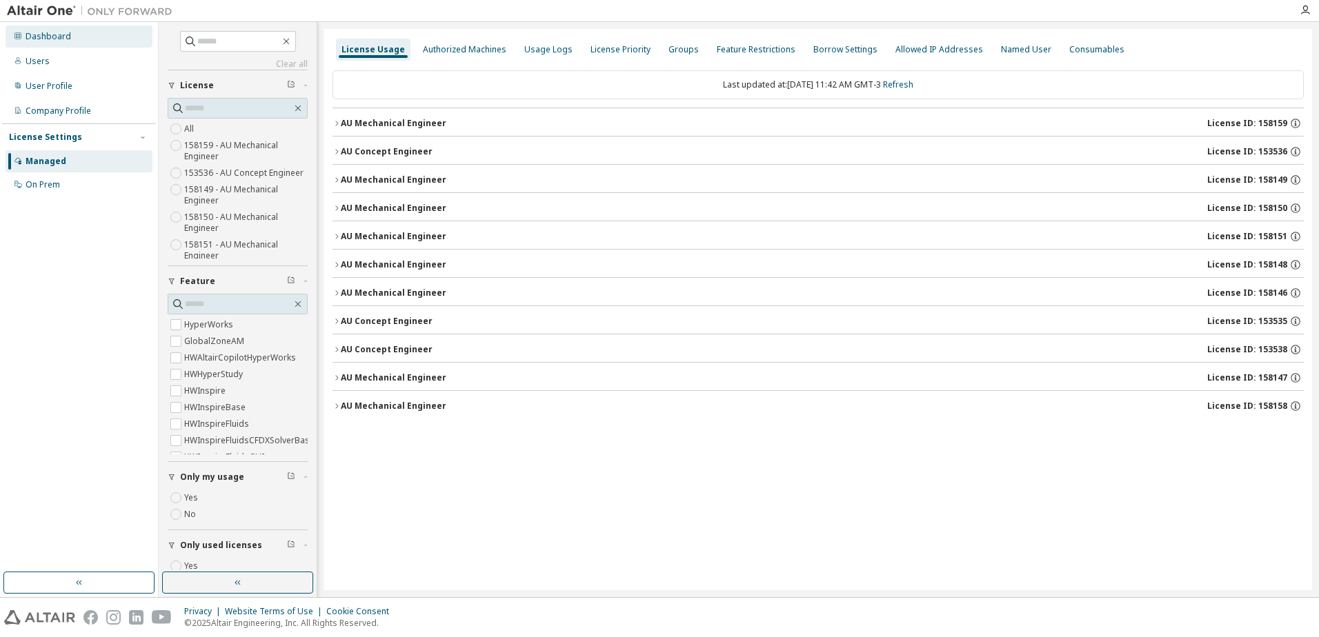
click at [59, 36] on div "Dashboard" at bounding box center [49, 36] width 46 height 11
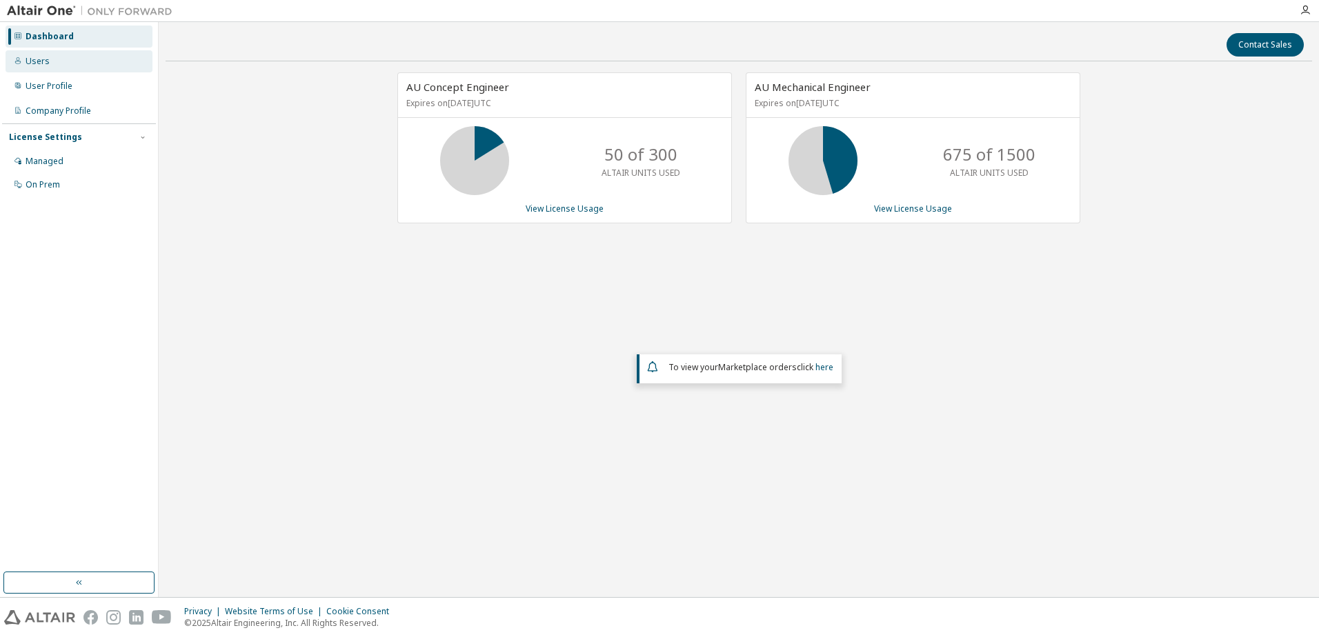
click at [48, 62] on div "Users" at bounding box center [79, 61] width 147 height 22
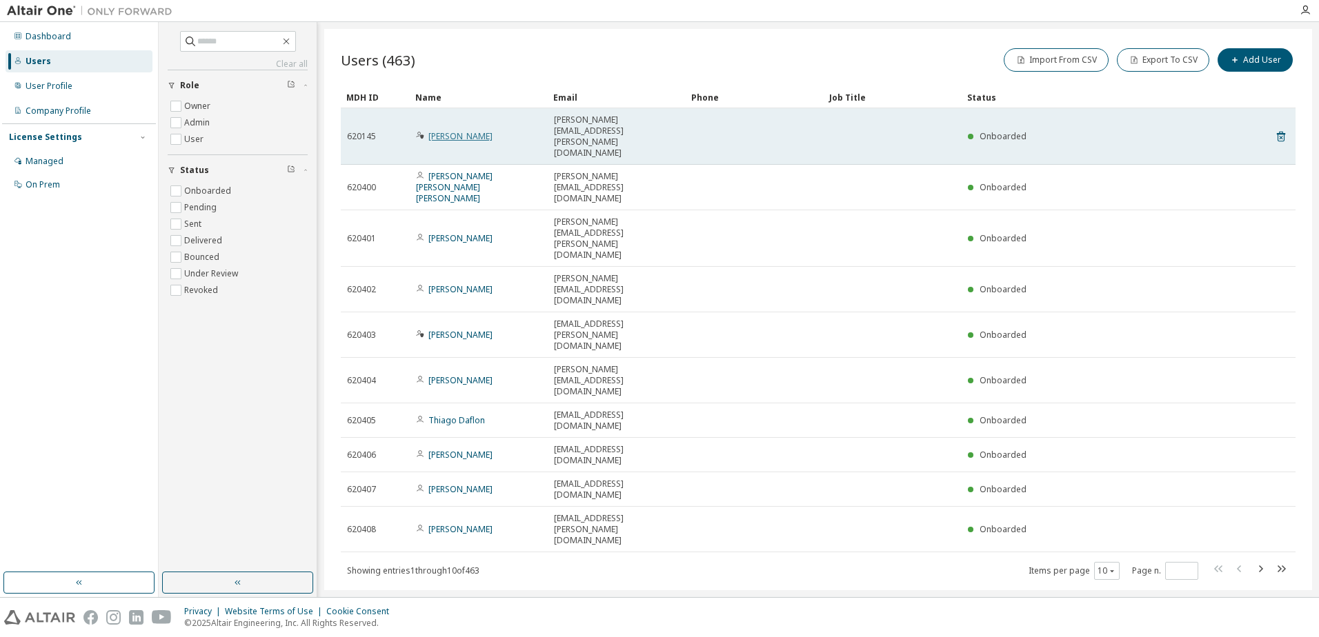
click at [454, 130] on link "Everson Silva" at bounding box center [460, 136] width 64 height 12
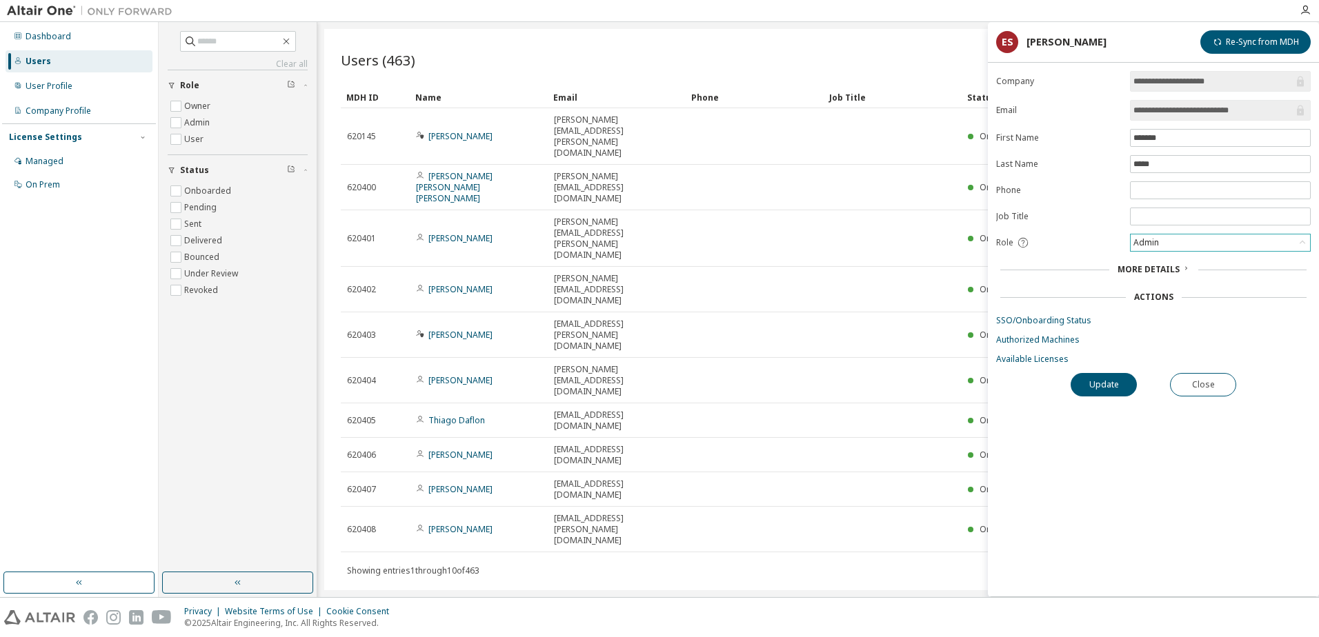
click at [1186, 246] on div "Admin" at bounding box center [1219, 243] width 179 height 17
click at [1184, 247] on div "Admin" at bounding box center [1219, 243] width 179 height 17
click at [1173, 275] on span "More Details" at bounding box center [1148, 269] width 62 height 12
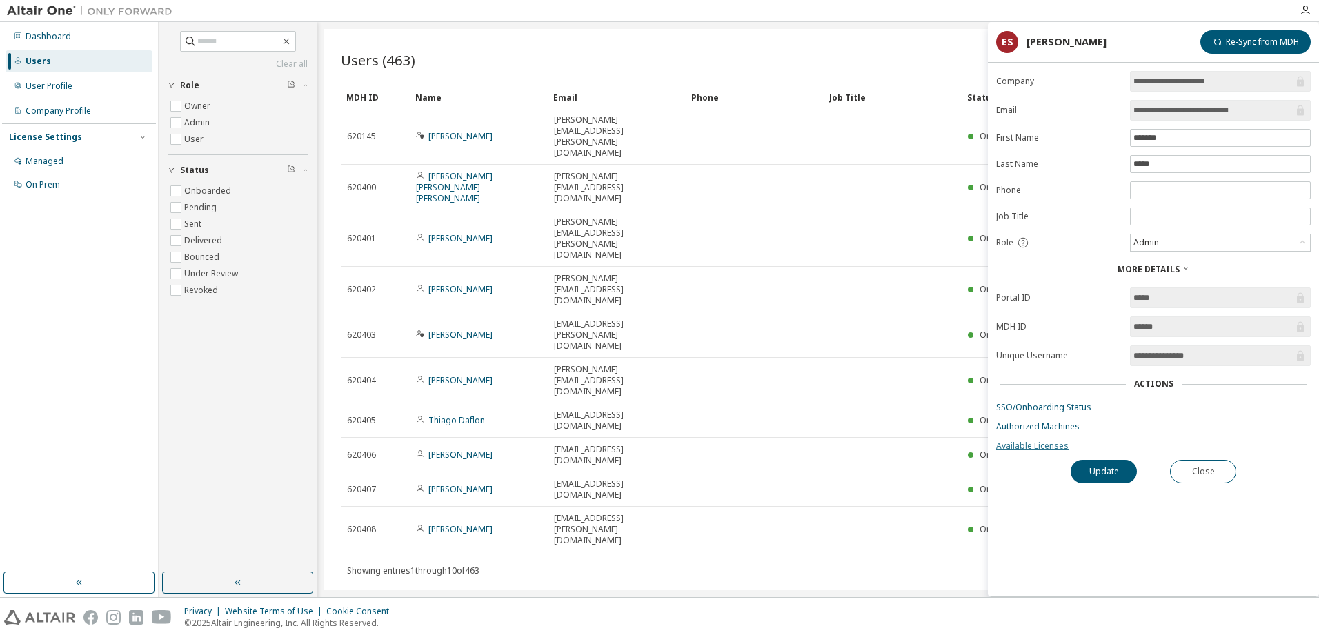
click at [1037, 450] on link "Available Licenses" at bounding box center [1153, 446] width 315 height 11
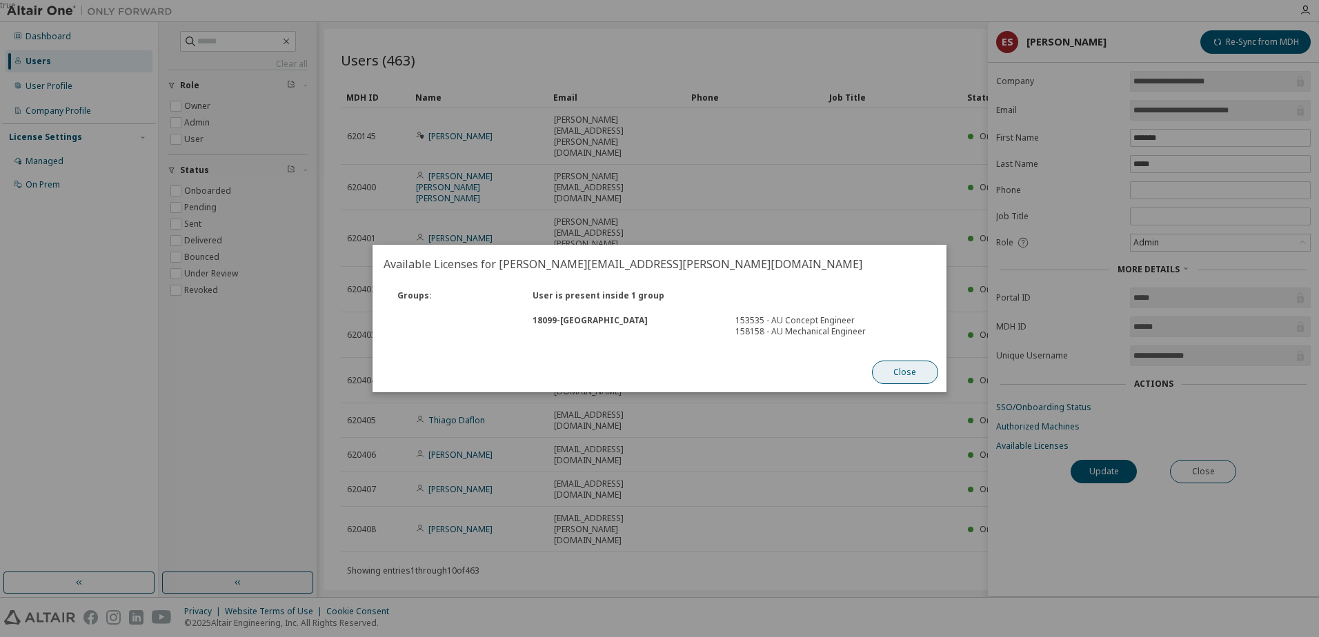
click at [906, 375] on button "Close" at bounding box center [905, 372] width 66 height 23
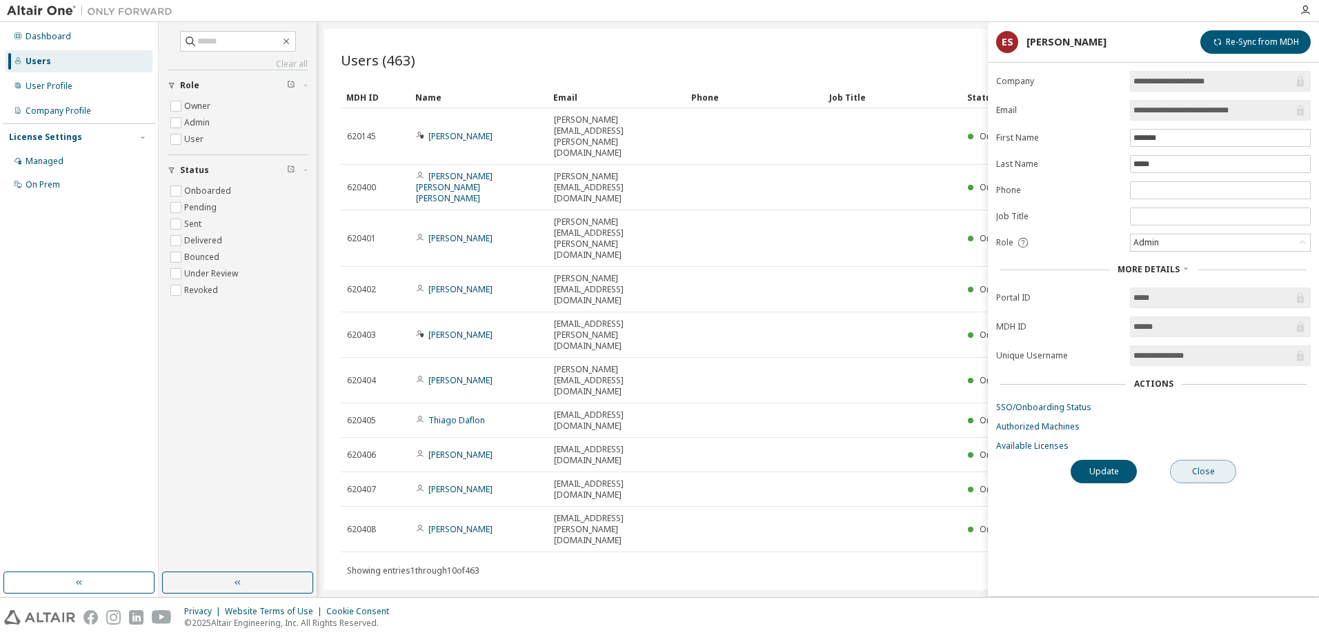
click at [1206, 475] on button "Close" at bounding box center [1203, 471] width 66 height 23
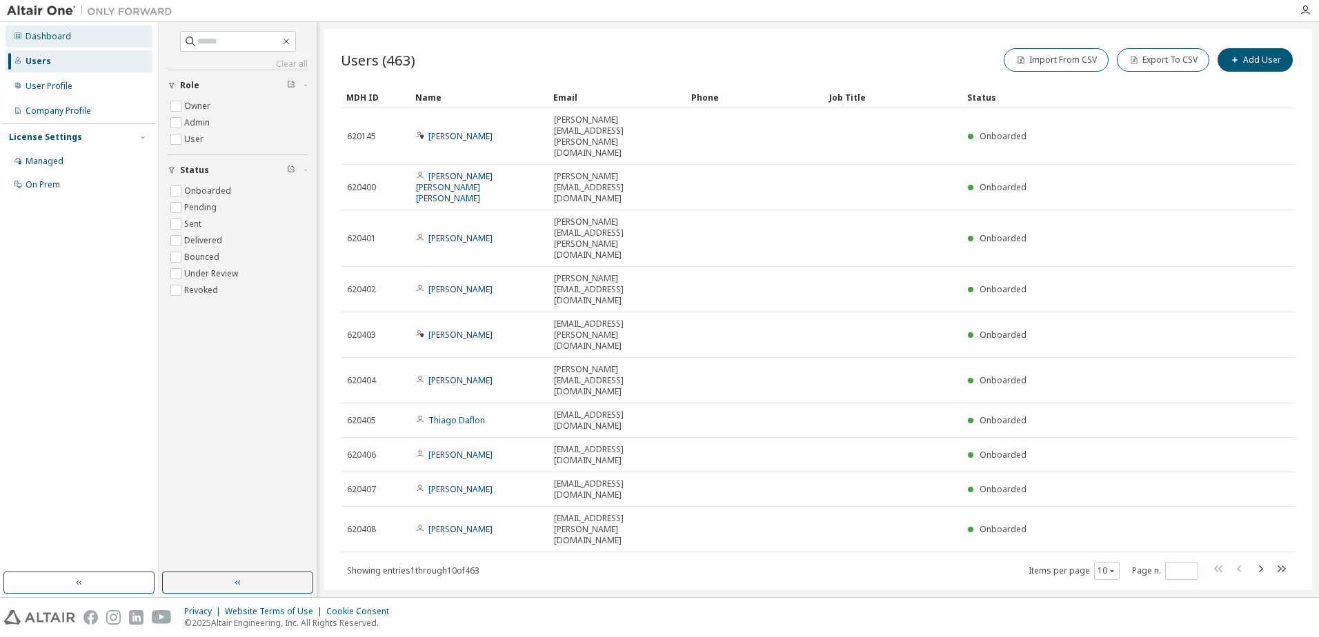
click at [19, 36] on icon at bounding box center [18, 36] width 8 height 8
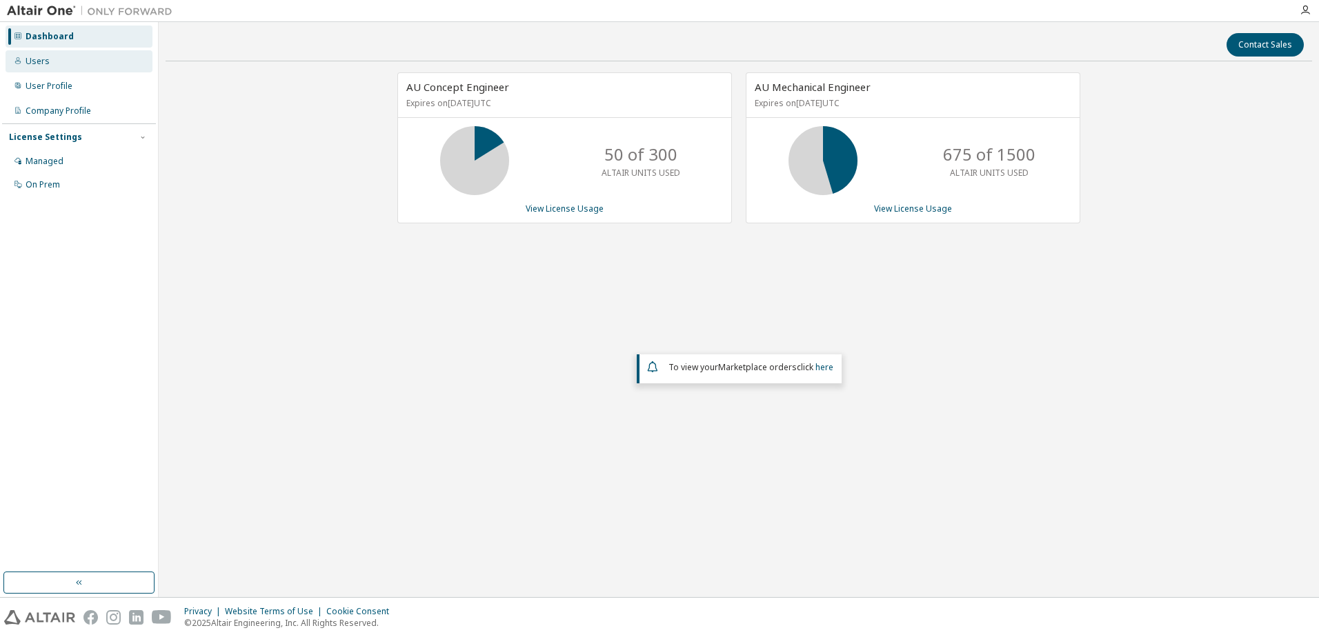
click at [51, 68] on div "Users" at bounding box center [79, 61] width 147 height 22
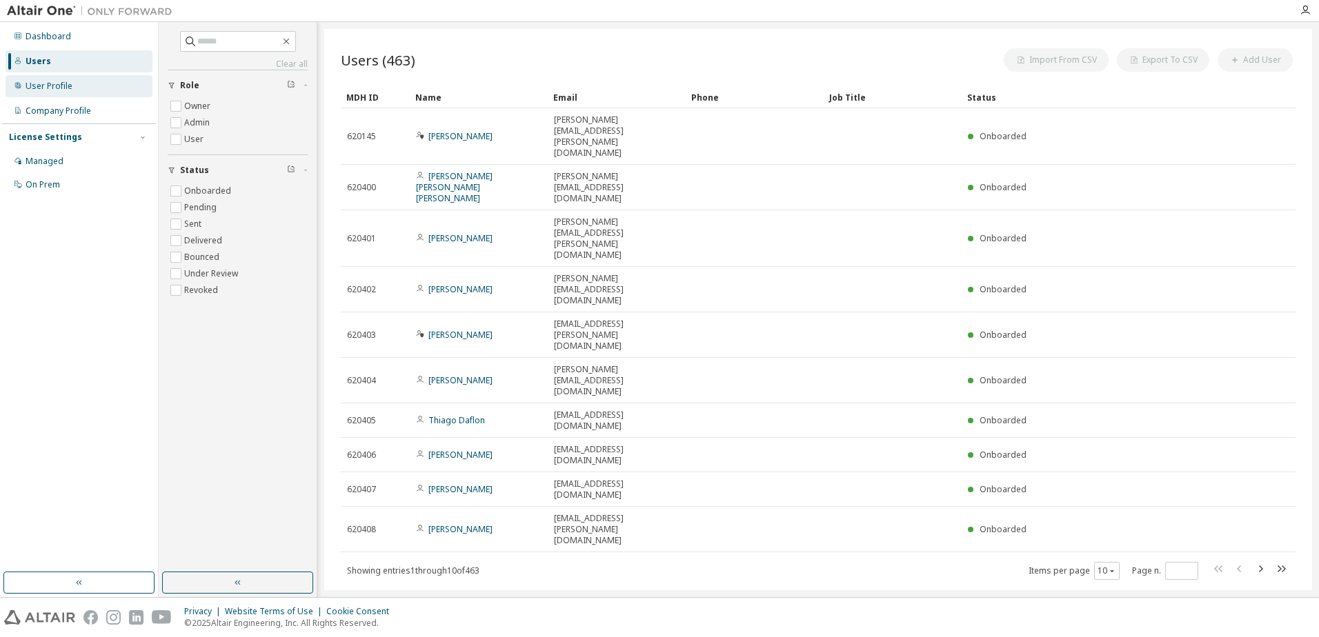
click at [49, 82] on div "User Profile" at bounding box center [49, 86] width 47 height 11
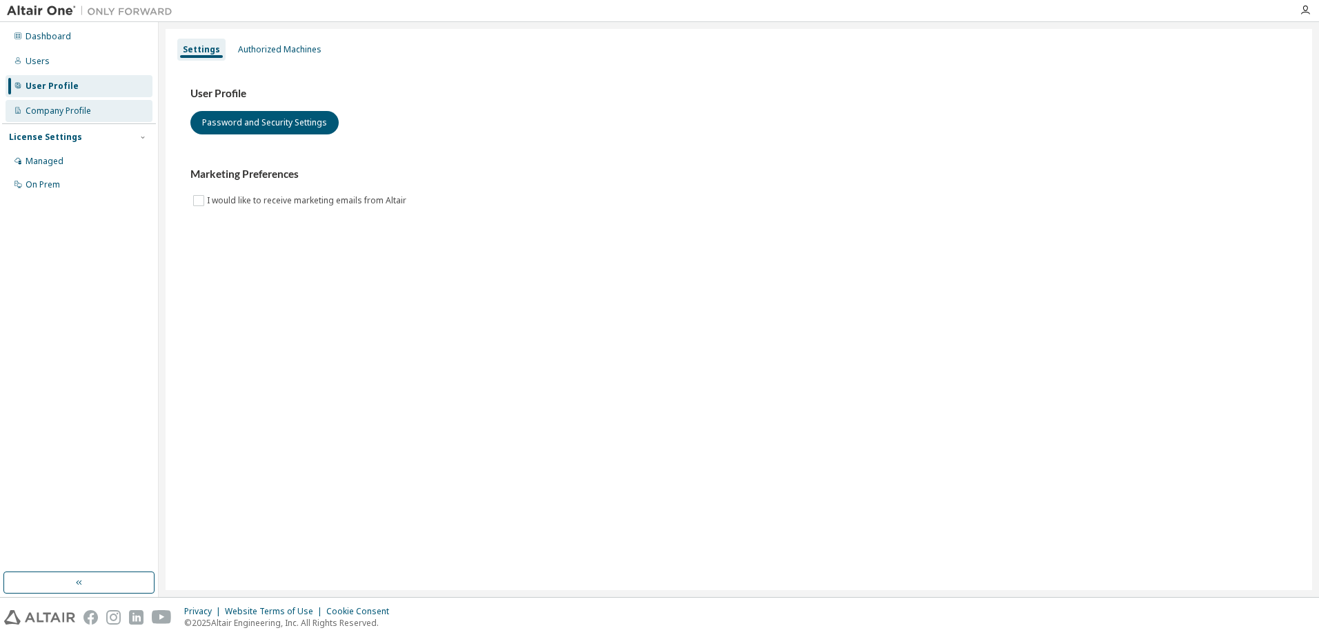
click at [68, 106] on div "Company Profile" at bounding box center [59, 111] width 66 height 11
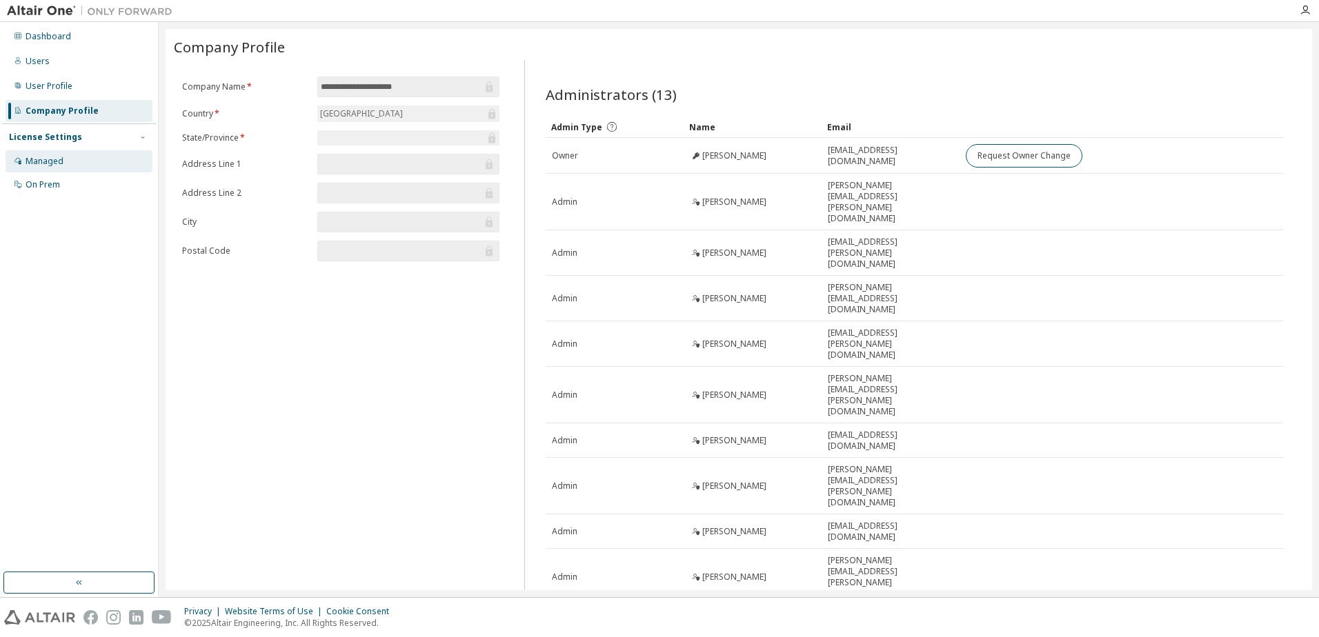
click at [63, 157] on div "Managed" at bounding box center [79, 161] width 147 height 22
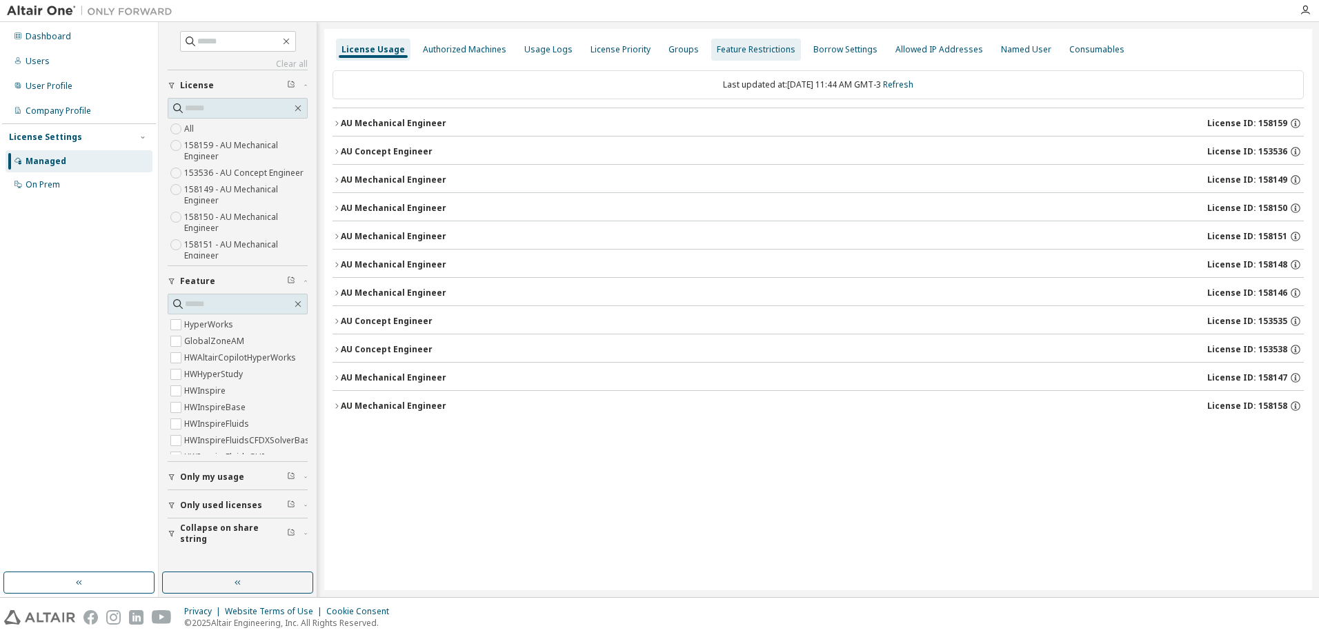
click at [727, 55] on div "Feature Restrictions" at bounding box center [756, 50] width 90 height 22
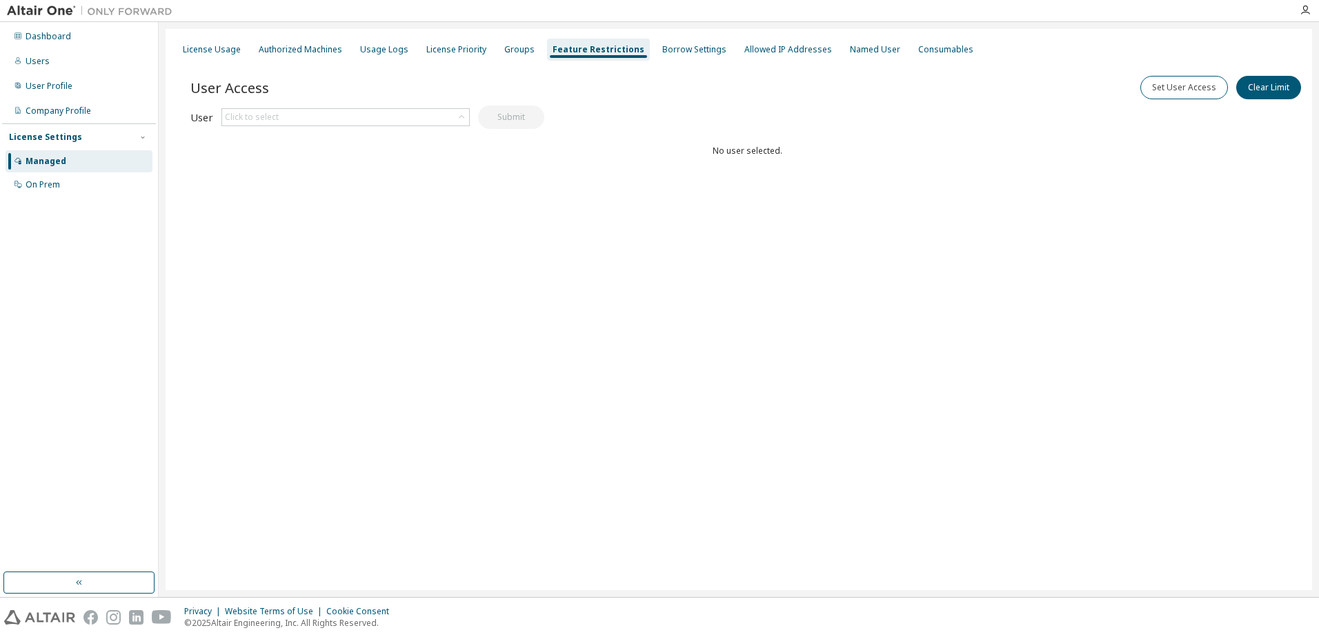
click at [1008, 44] on div "License Usage Authorized Machines Usage Logs License Priority Groups Feature Re…" at bounding box center [739, 49] width 1130 height 25
click at [308, 121] on div "Click to select" at bounding box center [345, 117] width 247 height 17
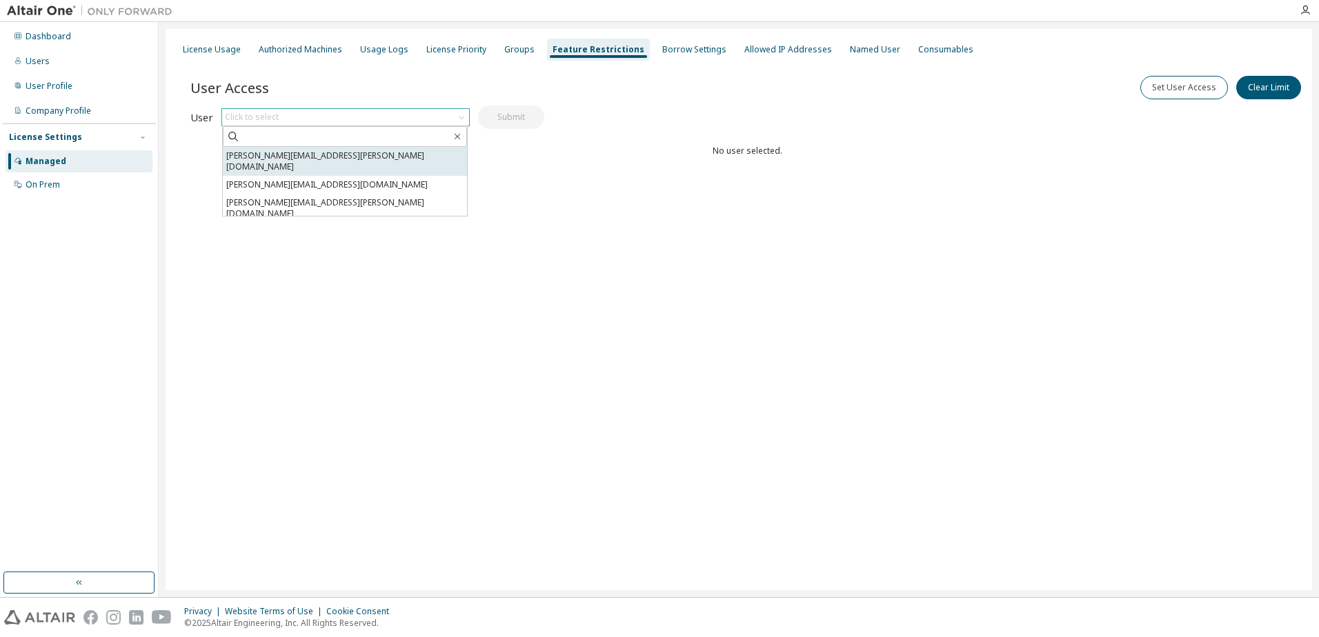
click at [304, 151] on li "everson.silva@technipfmc.com" at bounding box center [345, 161] width 244 height 29
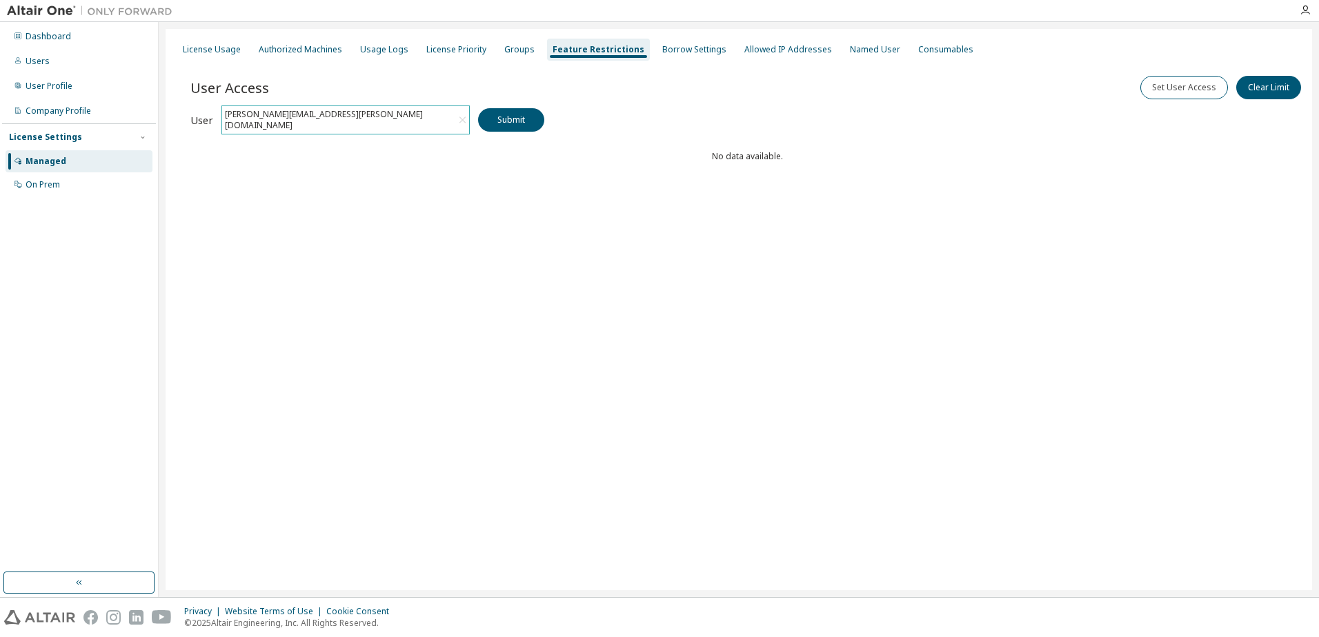
click at [459, 117] on icon at bounding box center [463, 120] width 12 height 14
click at [462, 114] on icon at bounding box center [462, 117] width 14 height 14
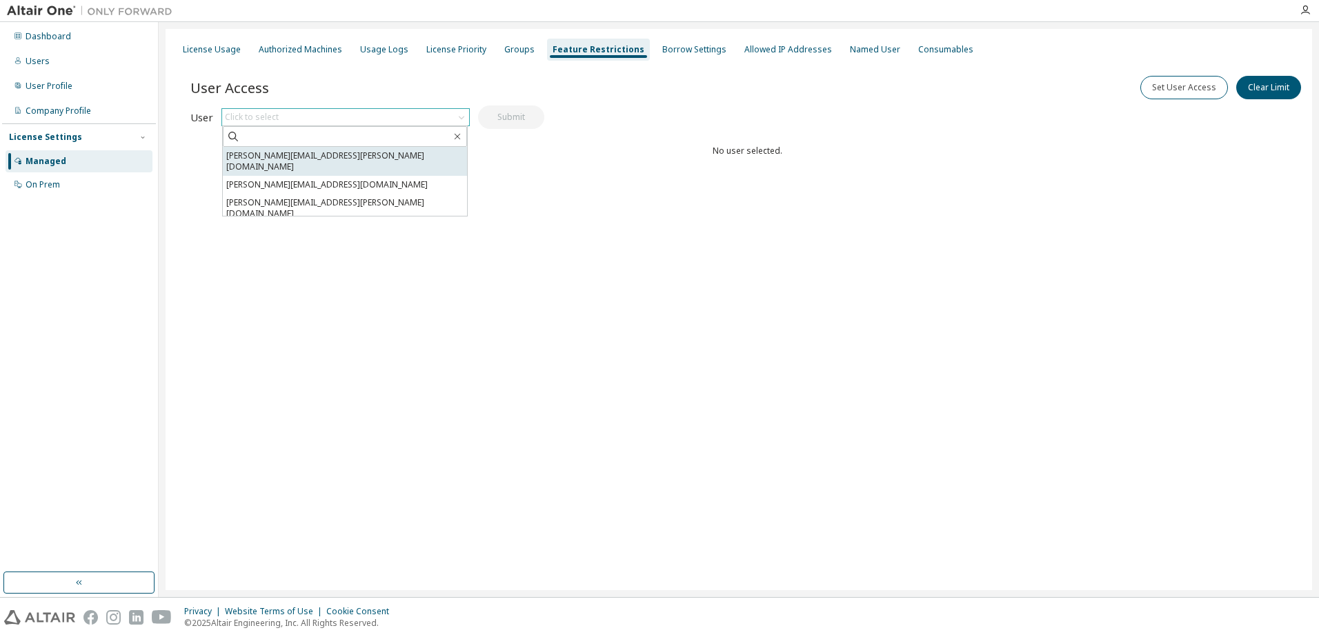
click at [373, 163] on li "everson.silva@technipfmc.com" at bounding box center [345, 161] width 244 height 29
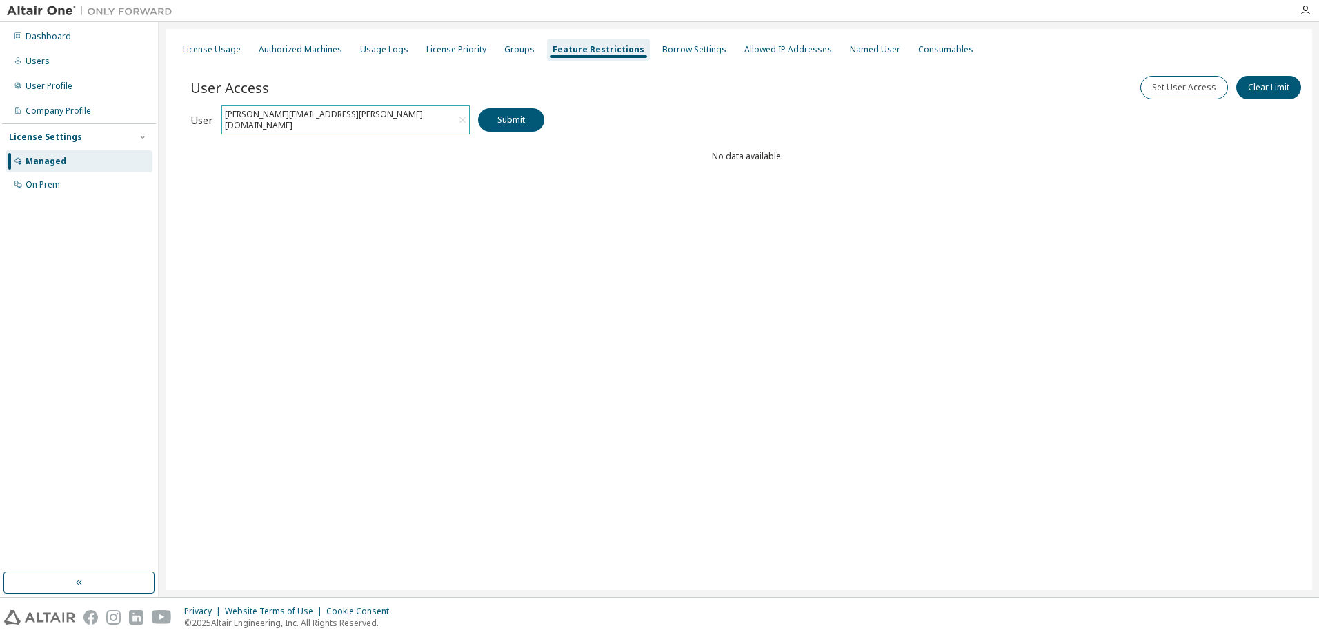
click at [463, 117] on icon at bounding box center [463, 120] width 12 height 14
click at [387, 115] on div "Click to select" at bounding box center [345, 117] width 247 height 17
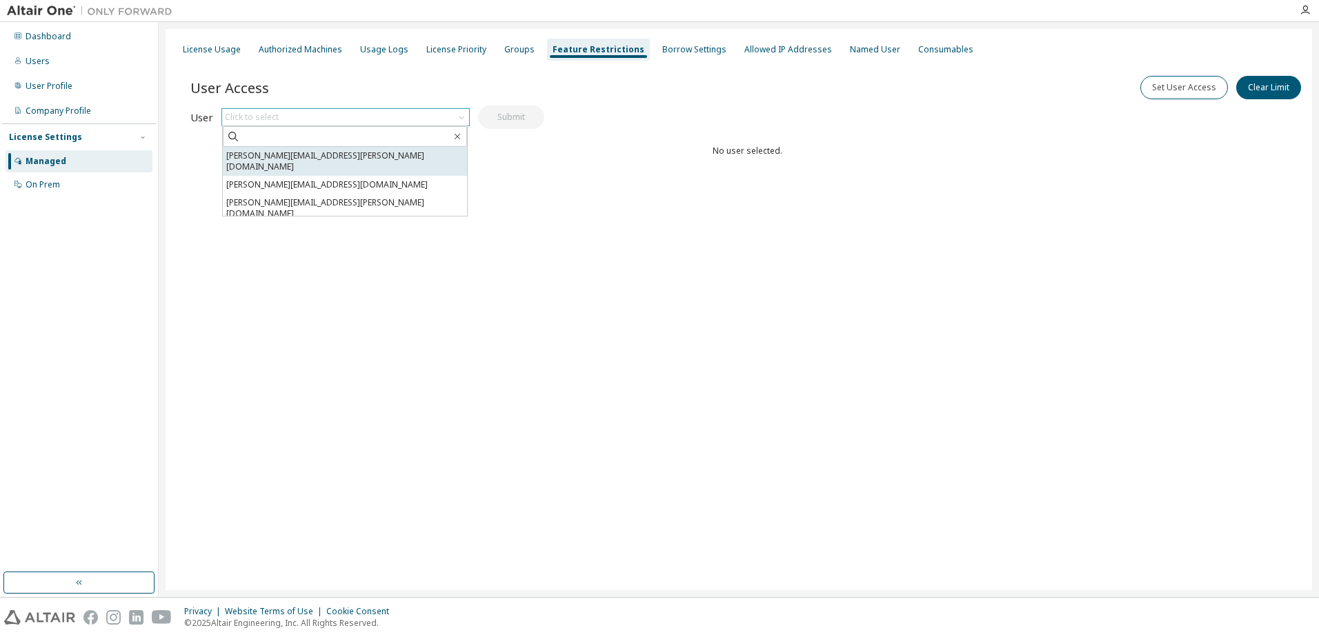
click at [319, 152] on li "everson.silva@technipfmc.com" at bounding box center [345, 161] width 244 height 29
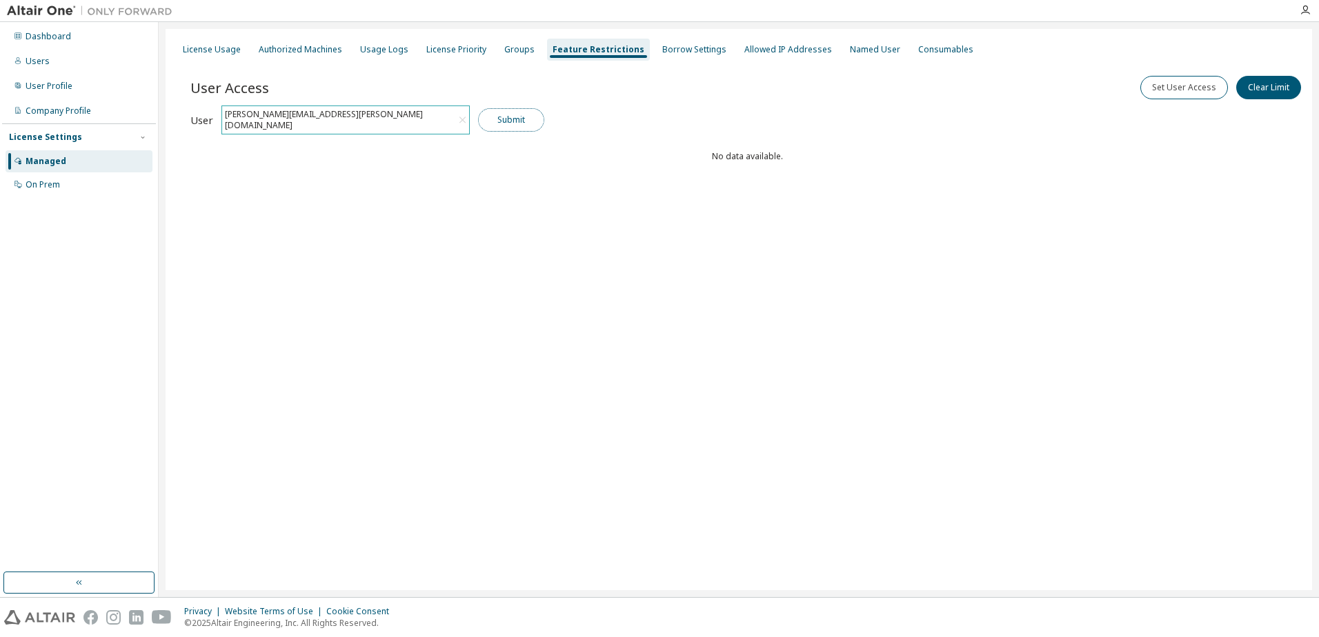
click at [501, 121] on button "Submit" at bounding box center [511, 119] width 66 height 23
click at [329, 117] on div "everson.silva@technipfmc.com" at bounding box center [339, 120] width 232 height 26
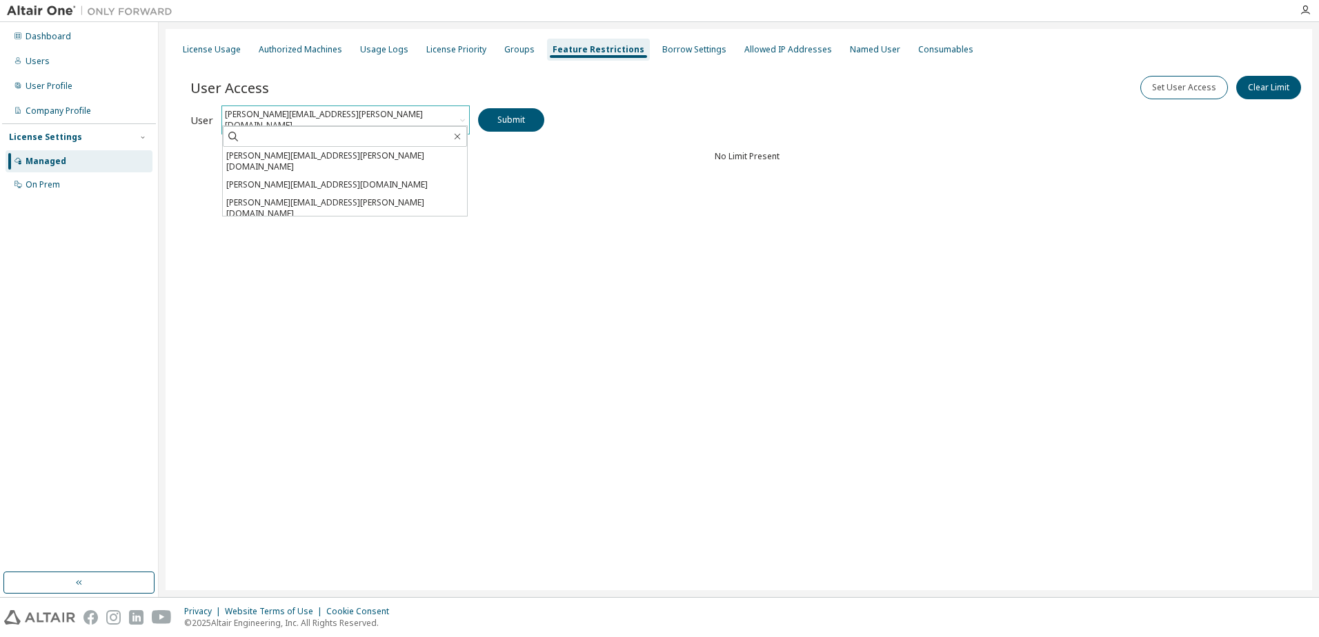
click at [325, 117] on div "everson.silva@technipfmc.com" at bounding box center [339, 120] width 232 height 26
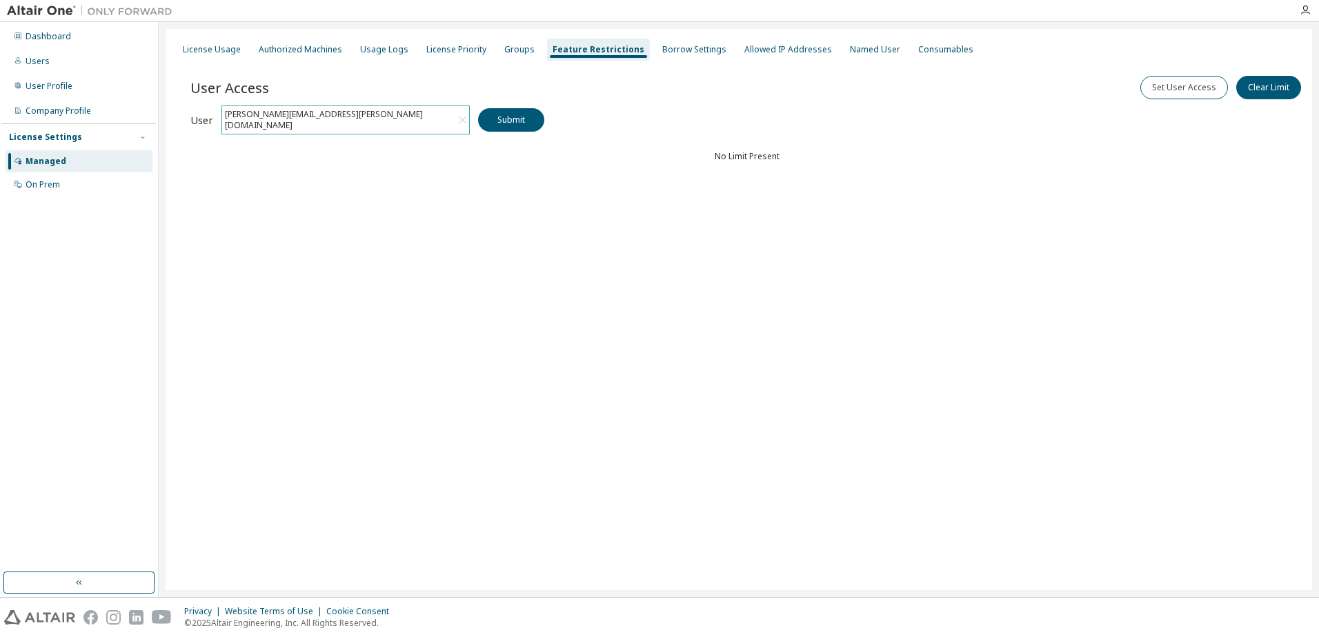
click at [465, 116] on icon at bounding box center [463, 120] width 12 height 14
click at [520, 54] on div "Groups" at bounding box center [519, 49] width 30 height 11
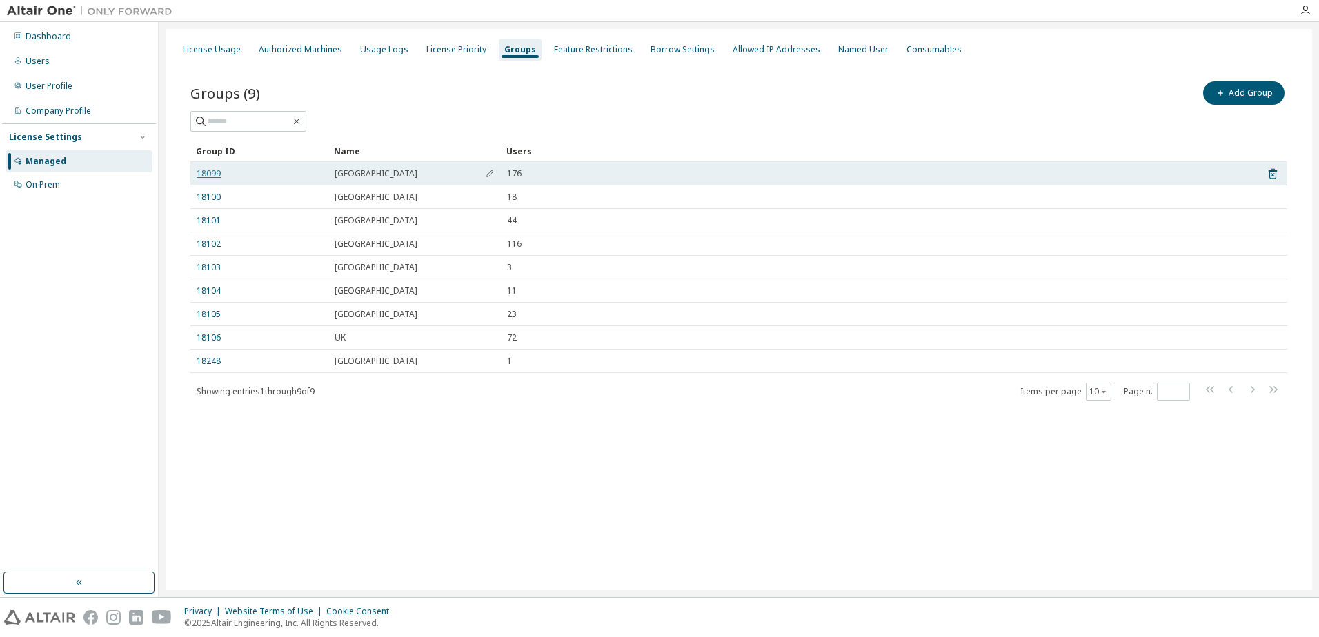
click at [207, 174] on link "18099" at bounding box center [209, 173] width 24 height 11
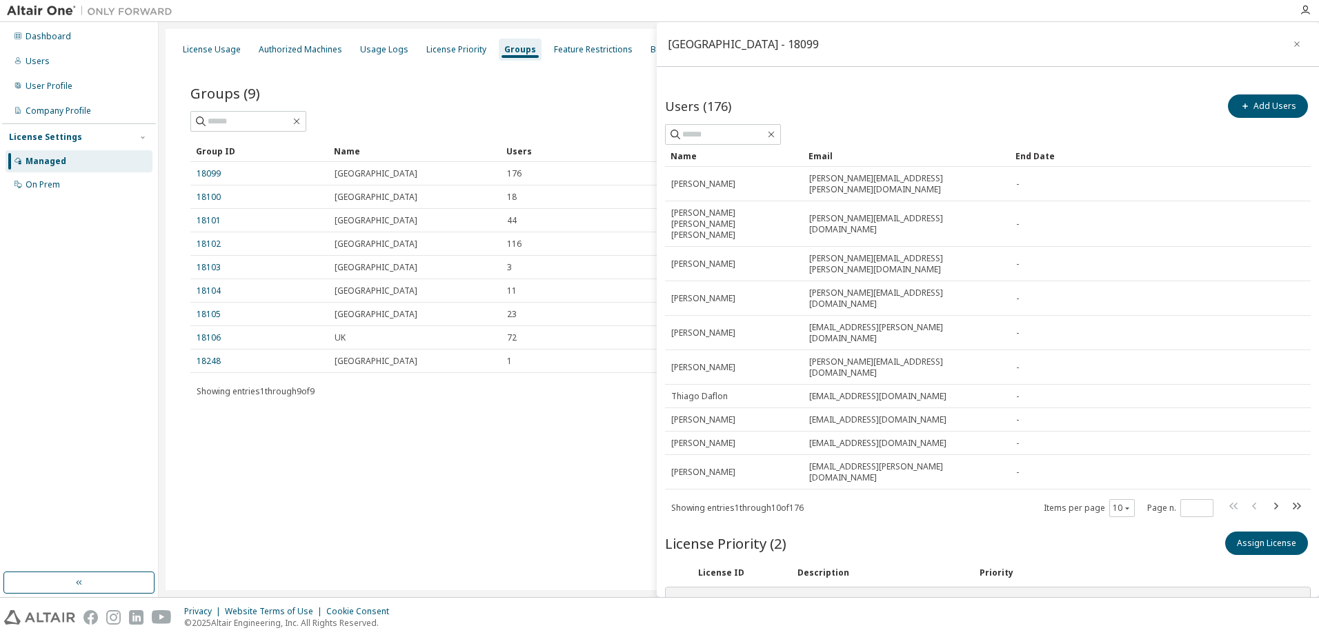
click at [530, 475] on div "License Usage Authorized Machines Usage Logs License Priority Groups Feature Re…" at bounding box center [739, 309] width 1146 height 561
